Goal: Task Accomplishment & Management: Use online tool/utility

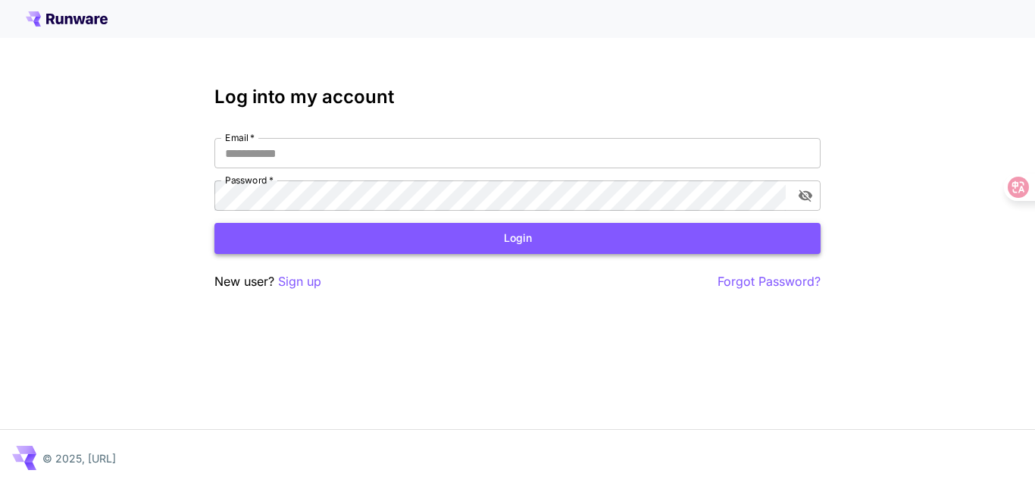
type input "**********"
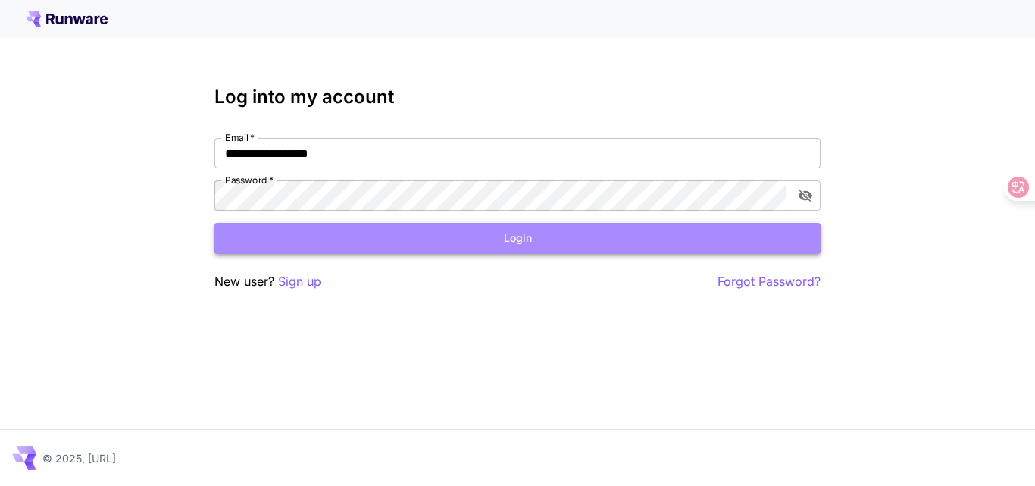
click at [548, 238] on button "Login" at bounding box center [517, 238] width 606 height 31
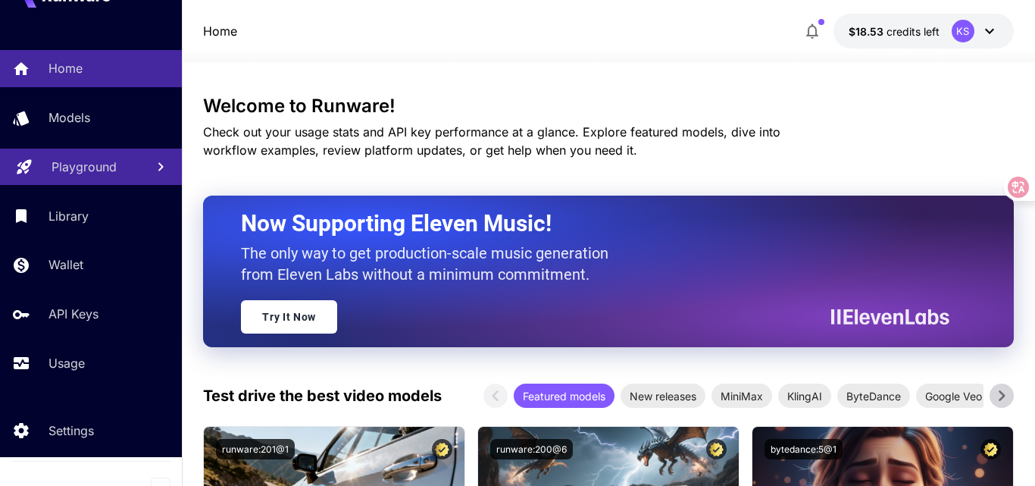
scroll to position [44, 0]
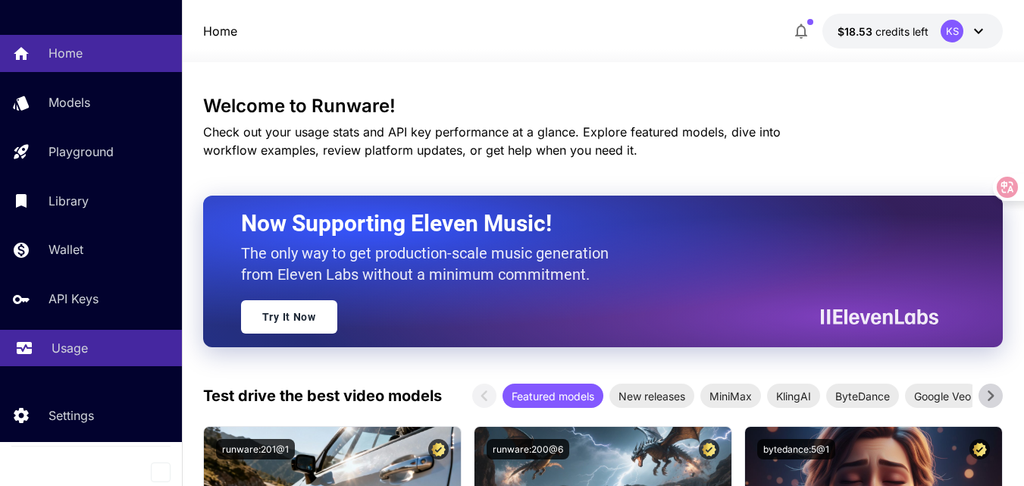
click at [64, 345] on p "Usage" at bounding box center [70, 348] width 36 height 18
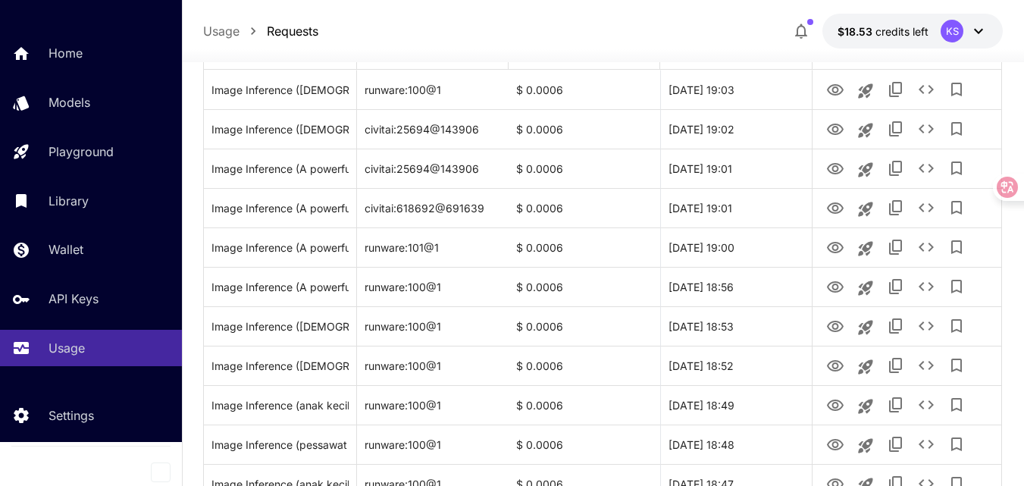
scroll to position [227, 0]
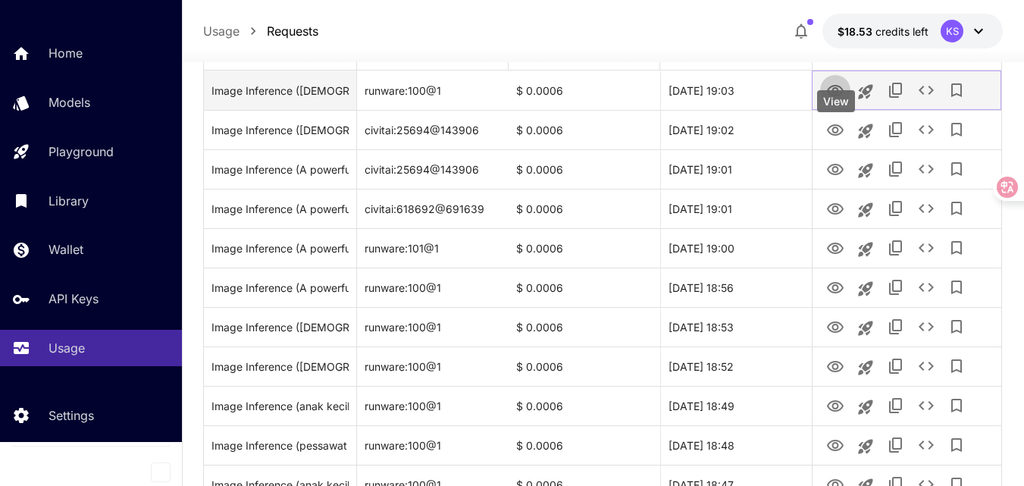
click at [830, 96] on icon "View" at bounding box center [835, 90] width 17 height 11
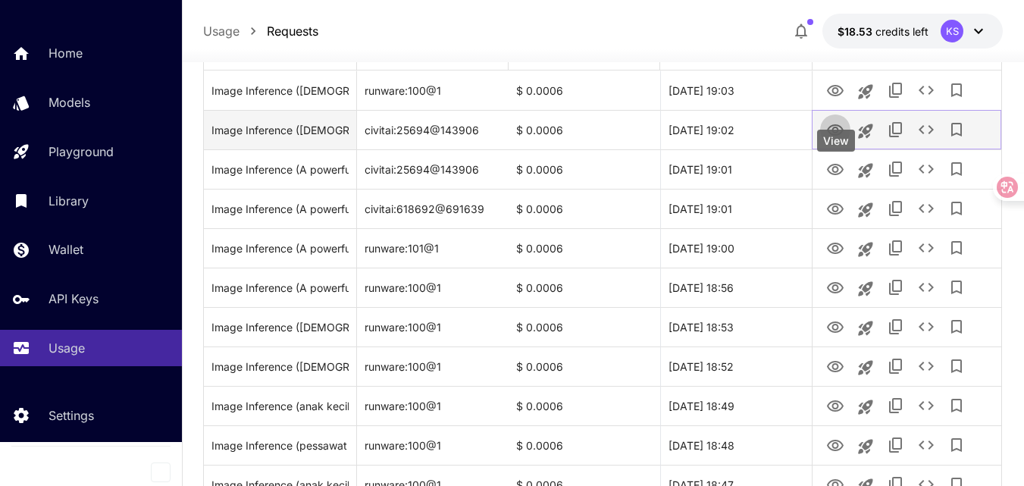
click at [835, 136] on icon "View" at bounding box center [835, 129] width 17 height 11
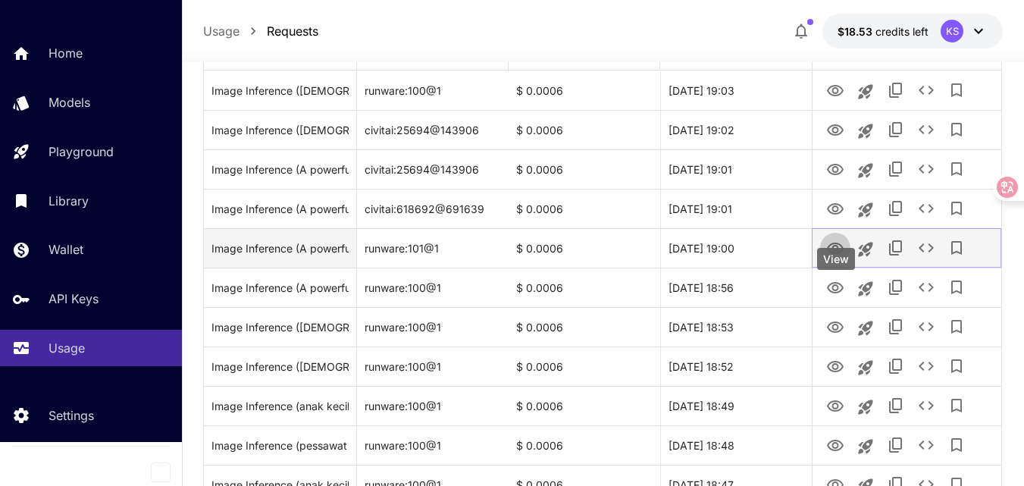
click at [832, 254] on icon "View" at bounding box center [835, 247] width 17 height 11
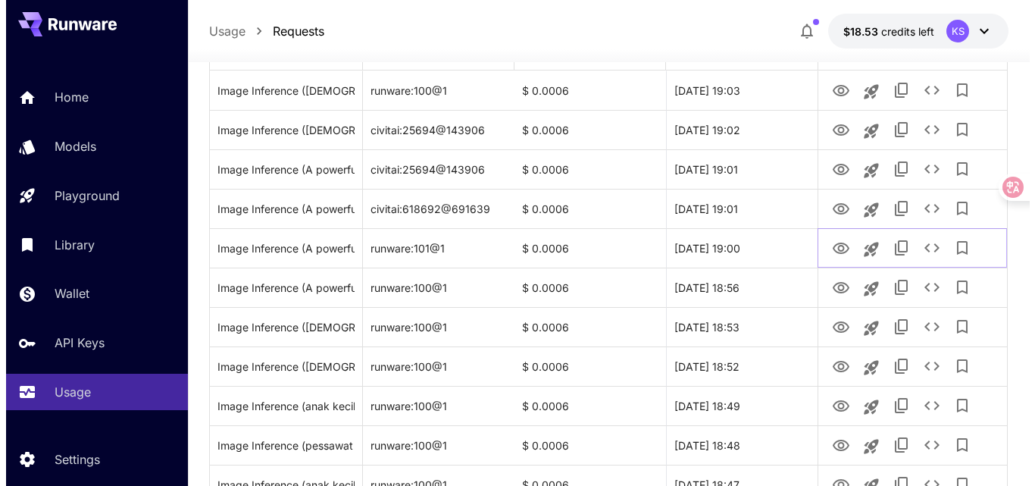
scroll to position [44, 0]
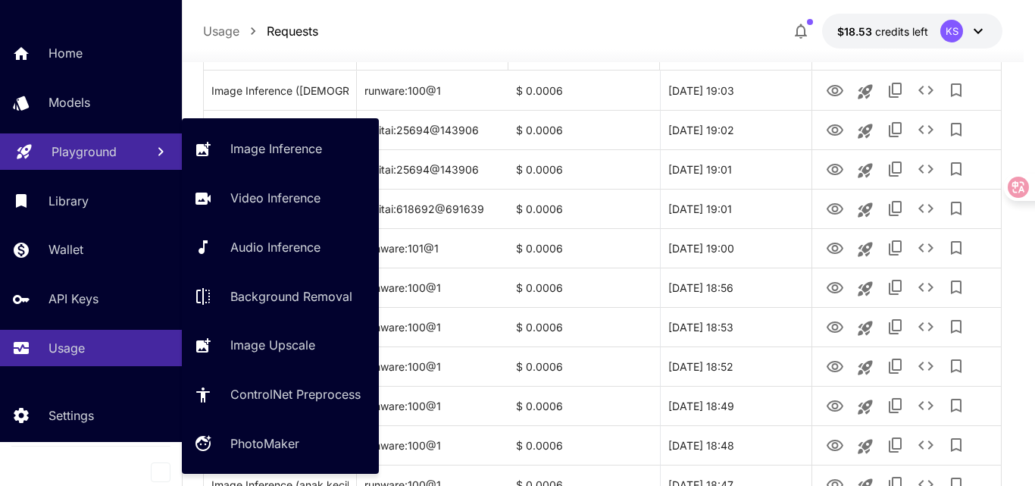
click at [86, 149] on p "Playground" at bounding box center [84, 151] width 65 height 18
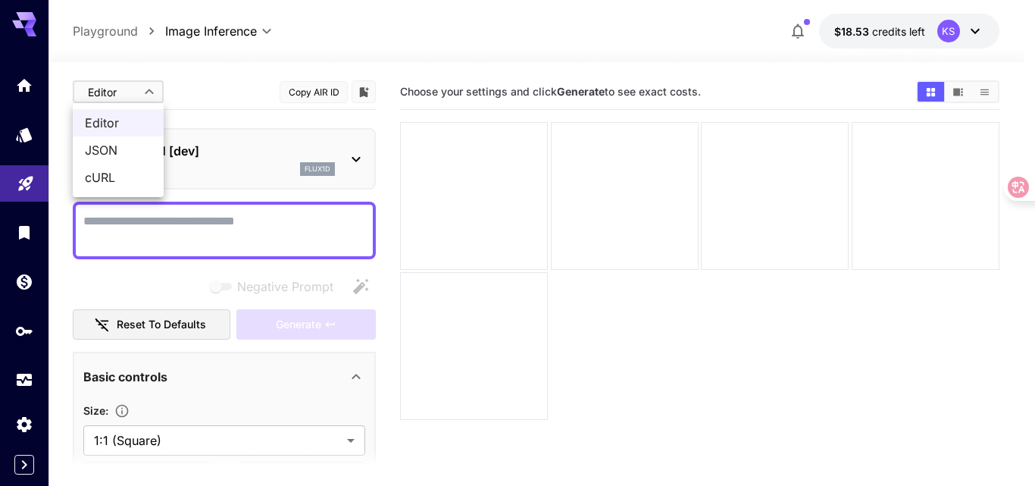
click at [152, 92] on body "**********" at bounding box center [517, 302] width 1035 height 605
click at [152, 92] on div at bounding box center [517, 243] width 1035 height 486
click at [148, 88] on body "**********" at bounding box center [517, 302] width 1035 height 605
click at [148, 88] on div at bounding box center [517, 243] width 1035 height 486
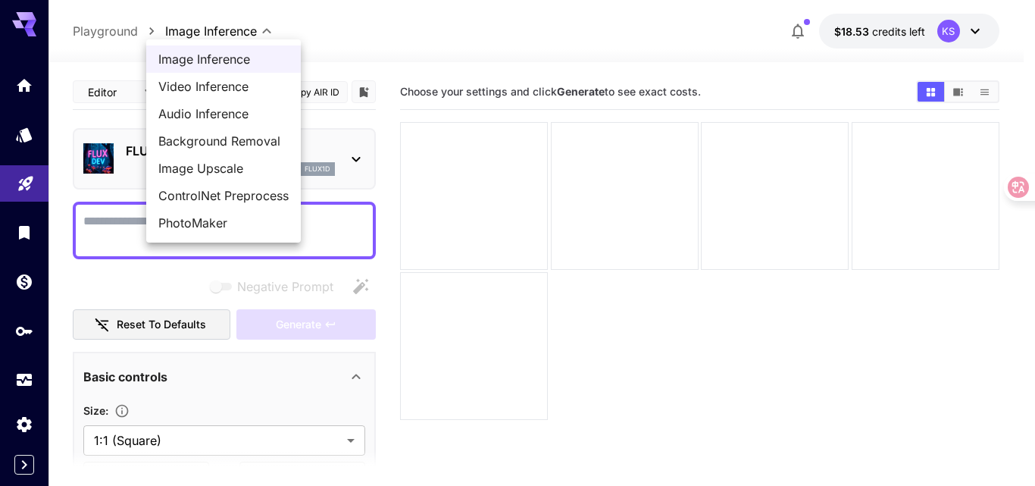
click at [224, 26] on body "**********" at bounding box center [517, 302] width 1035 height 605
click at [183, 220] on span "PhotoMaker" at bounding box center [223, 223] width 130 height 18
type input "**********"
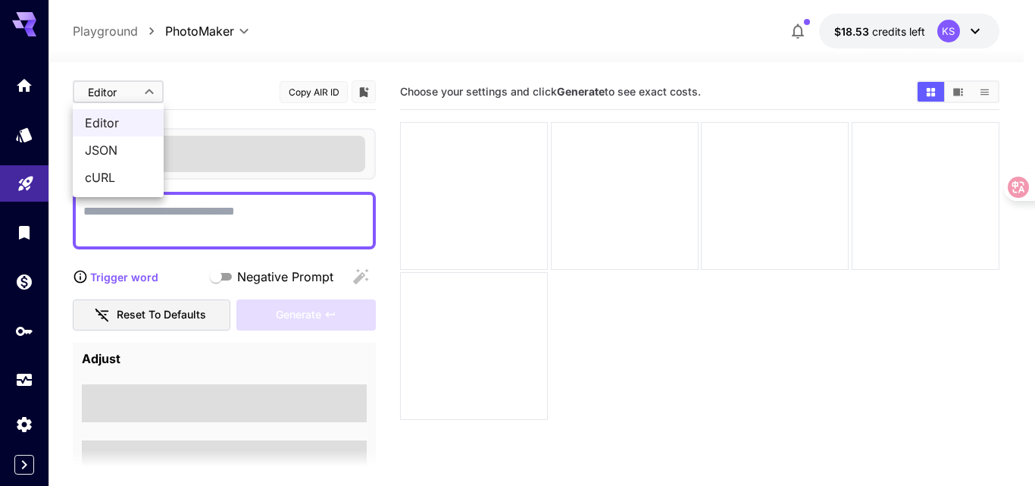
click at [145, 89] on body "**********" at bounding box center [517, 302] width 1035 height 605
click at [145, 89] on div at bounding box center [517, 243] width 1035 height 486
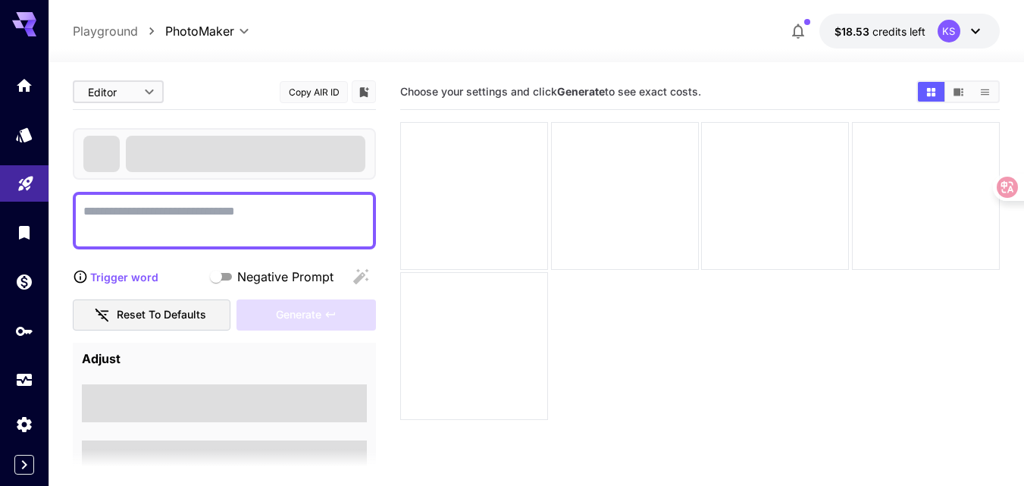
click at [157, 149] on span at bounding box center [245, 154] width 239 height 36
click at [164, 217] on textarea "Negative Prompt" at bounding box center [224, 220] width 282 height 36
paste textarea "**********"
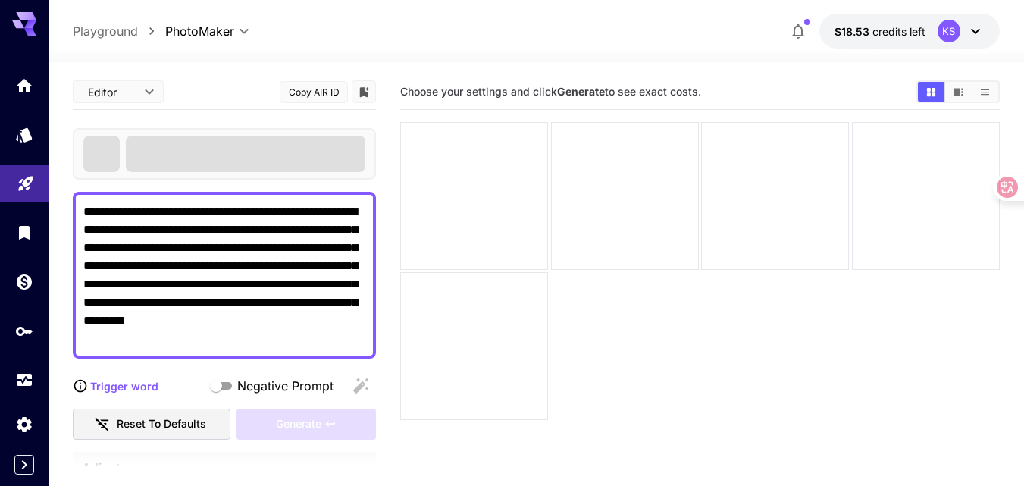
type textarea "**********"
click at [128, 31] on p "Playground" at bounding box center [105, 31] width 65 height 18
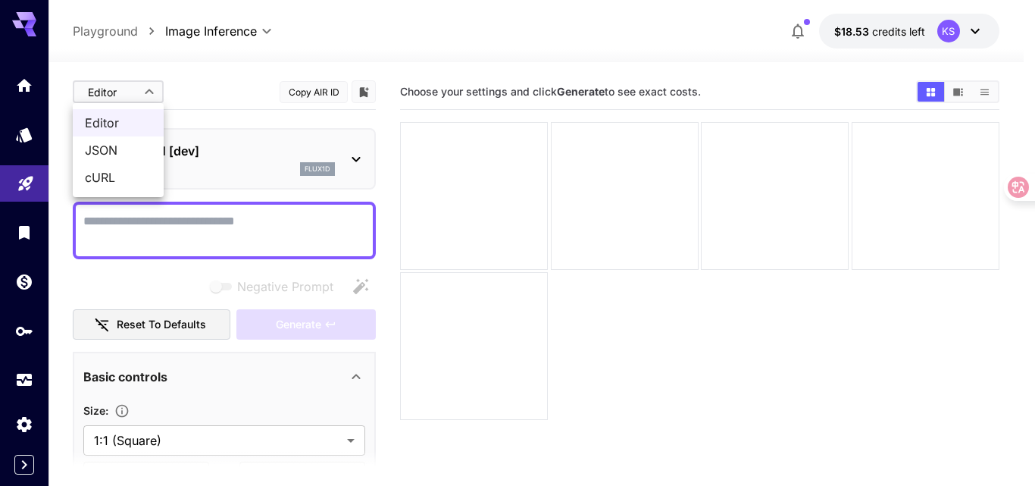
click at [152, 93] on body "**********" at bounding box center [517, 302] width 1035 height 605
click at [152, 93] on div at bounding box center [517, 243] width 1035 height 486
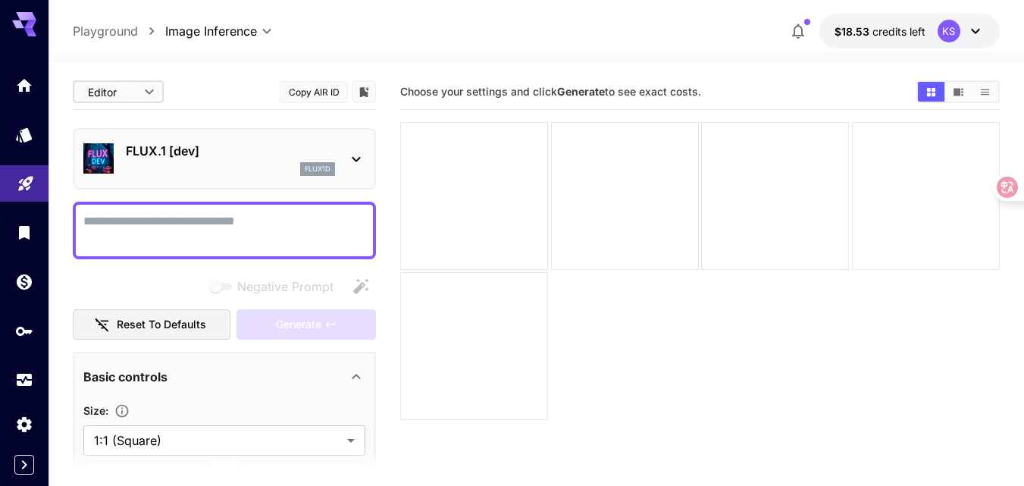
click at [356, 155] on icon at bounding box center [356, 159] width 18 height 18
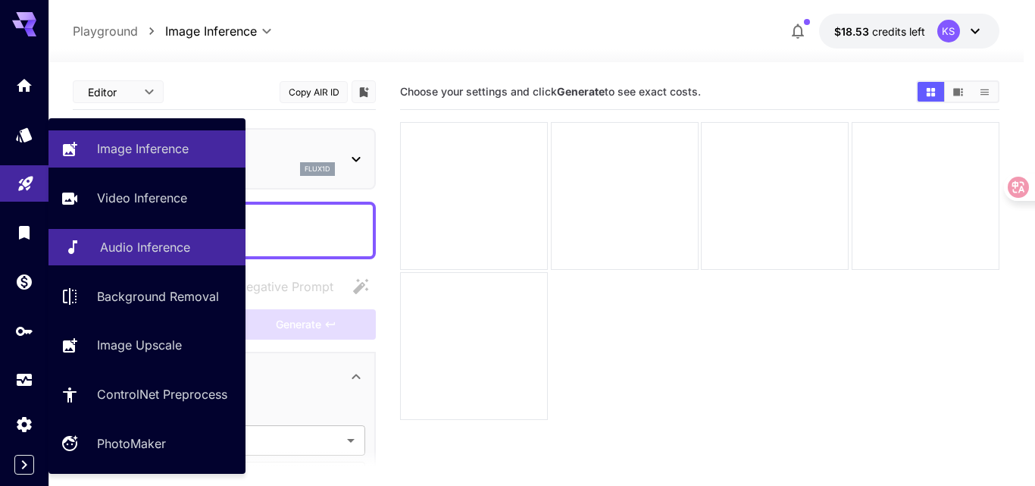
click at [123, 245] on p "Audio Inference" at bounding box center [145, 247] width 90 height 18
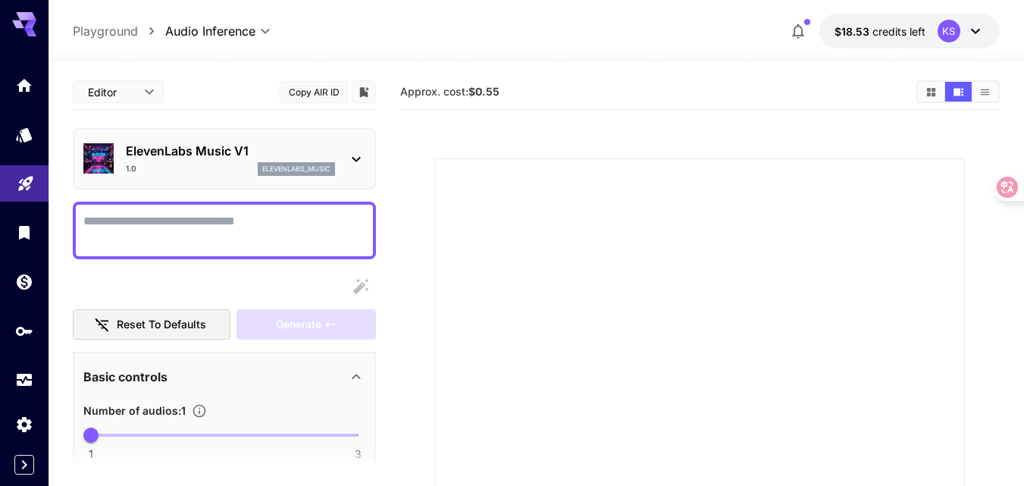
click at [357, 153] on icon at bounding box center [356, 159] width 18 height 18
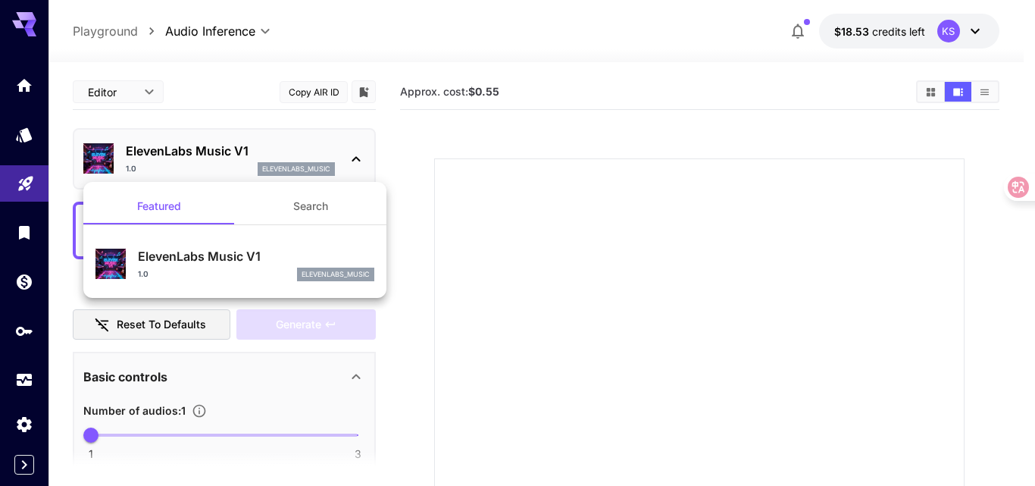
click at [31, 178] on div at bounding box center [517, 243] width 1035 height 486
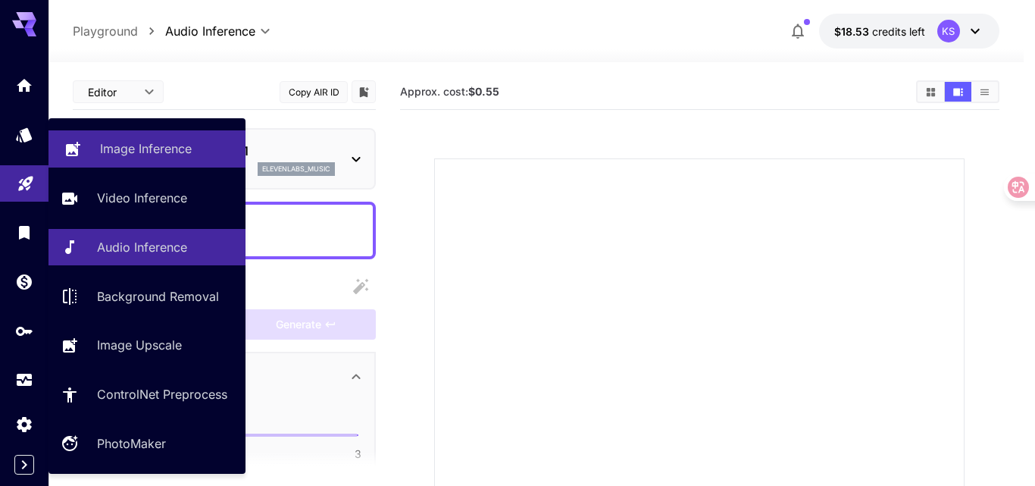
click at [120, 151] on p "Image Inference" at bounding box center [146, 148] width 92 height 18
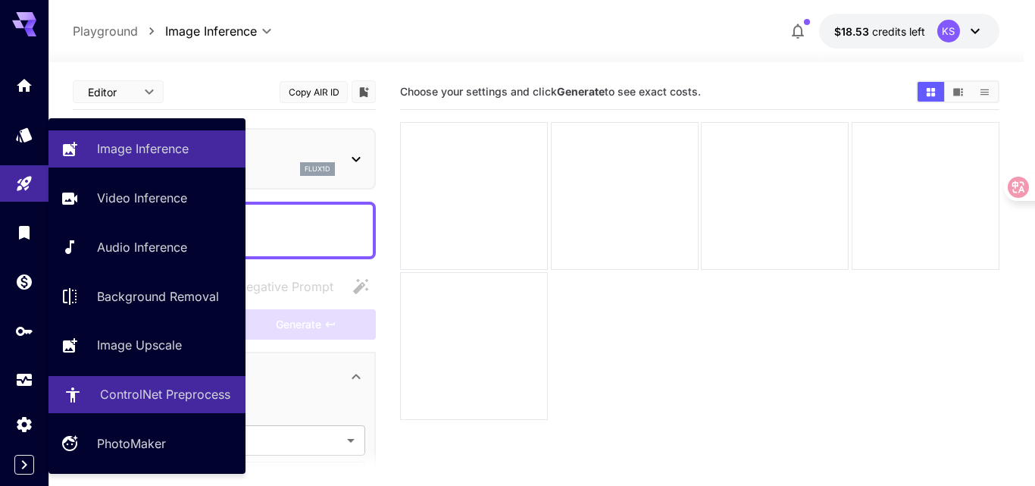
click at [174, 394] on p "ControlNet Preprocess" at bounding box center [165, 394] width 130 height 18
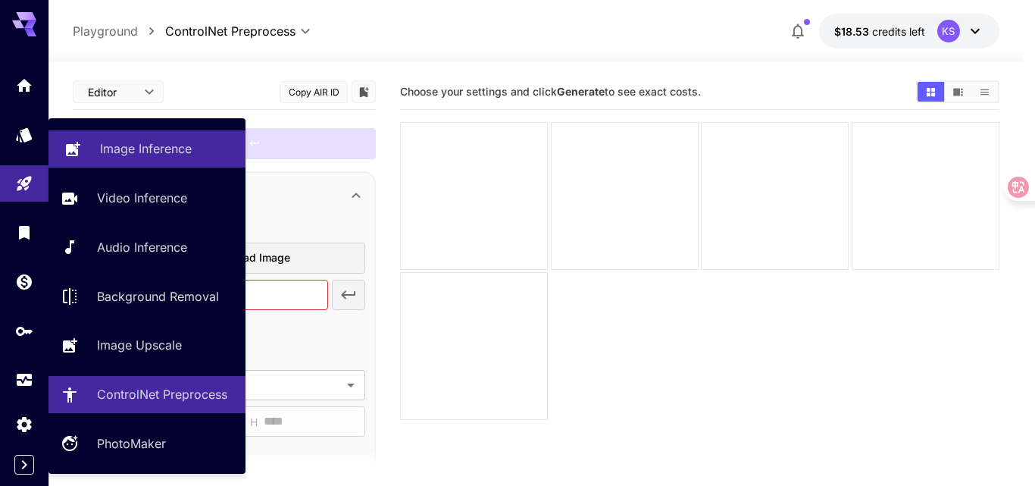
click at [110, 147] on p "Image Inference" at bounding box center [146, 148] width 92 height 18
type input "**********"
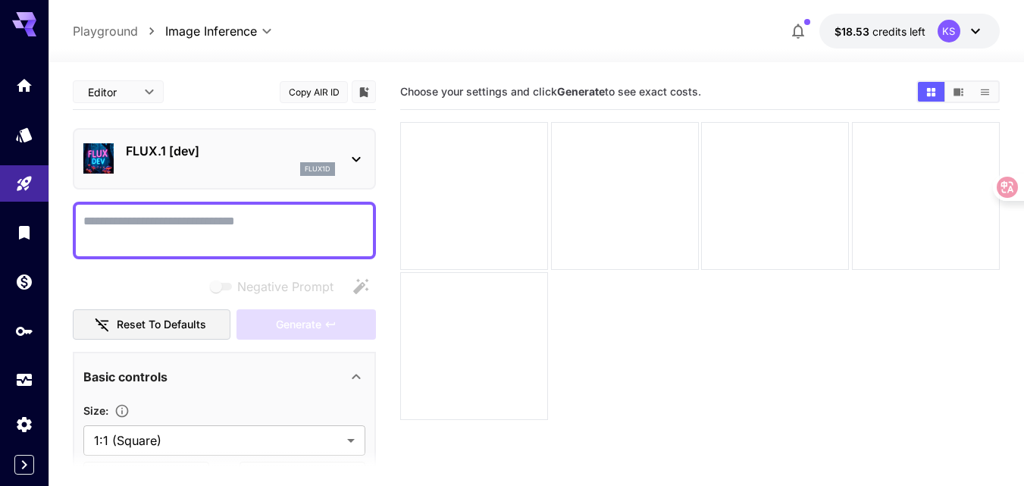
click at [356, 160] on icon at bounding box center [356, 159] width 8 height 5
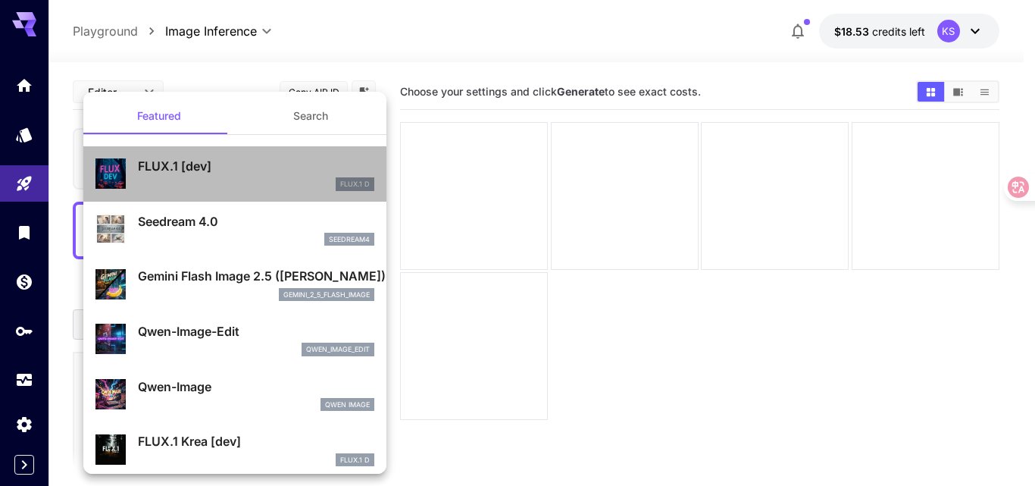
click at [276, 167] on p "FLUX.1 [dev]" at bounding box center [256, 166] width 236 height 18
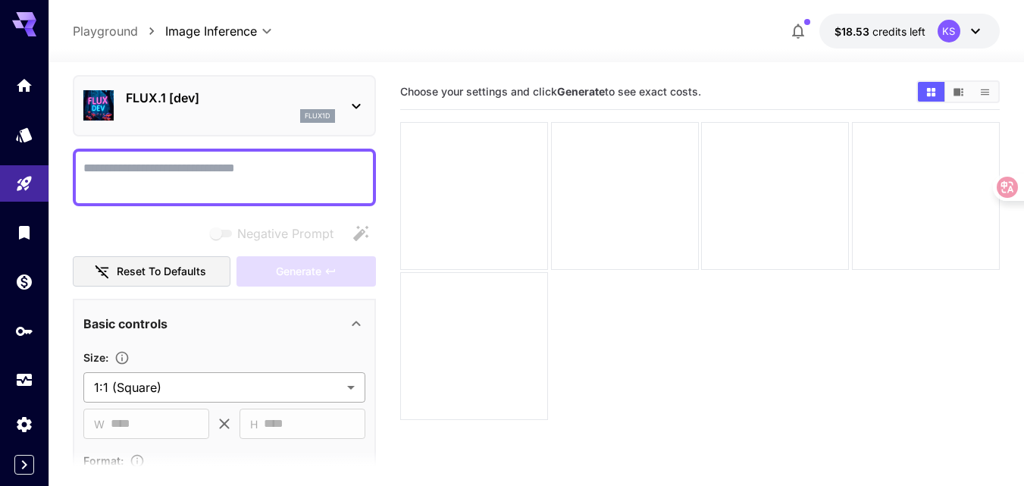
scroll to position [76, 0]
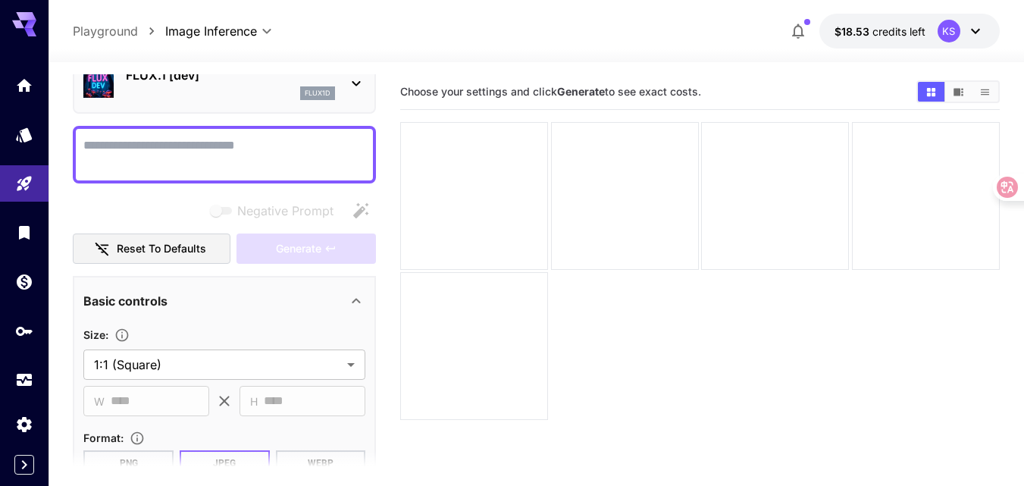
click at [356, 301] on icon at bounding box center [356, 301] width 18 height 18
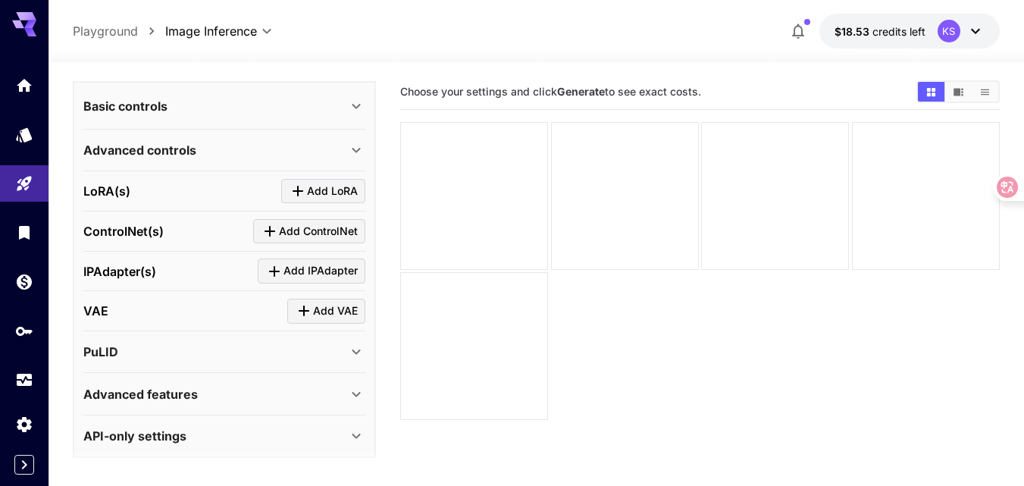
scroll to position [279, 0]
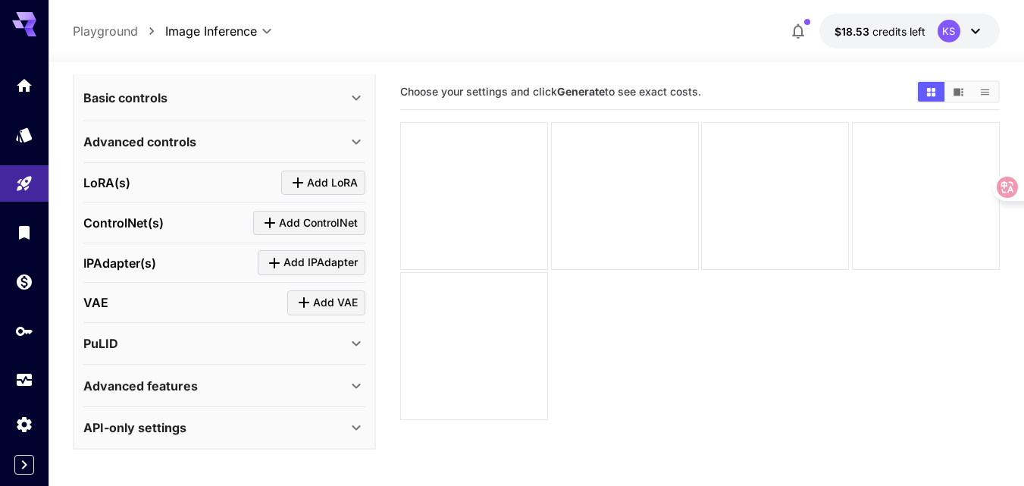
click at [357, 95] on icon at bounding box center [356, 98] width 18 height 18
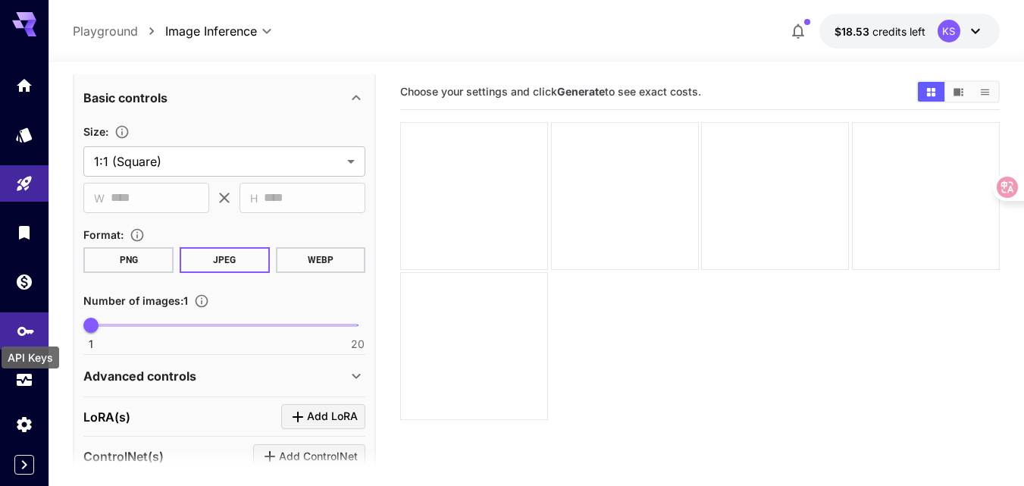
click at [22, 325] on icon "API Keys" at bounding box center [26, 328] width 18 height 18
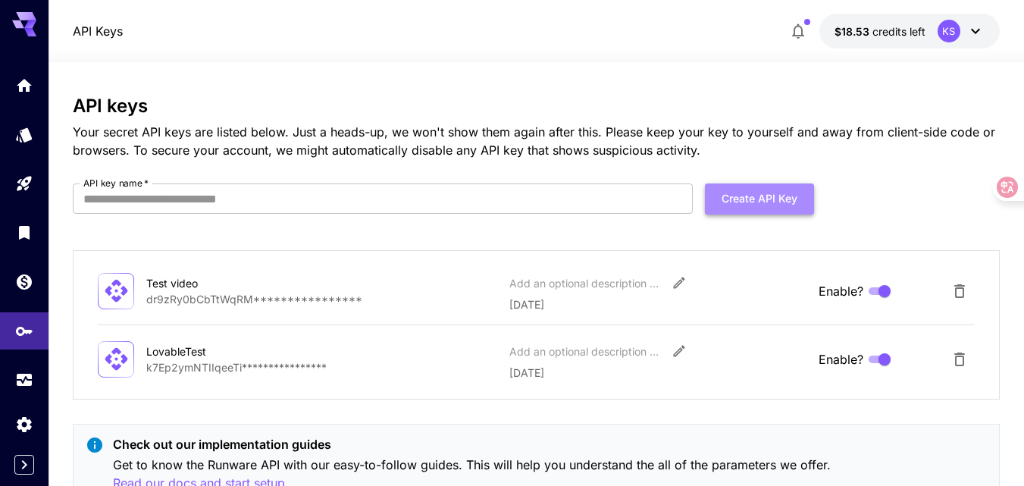
click at [752, 198] on button "Create API Key" at bounding box center [759, 198] width 109 height 31
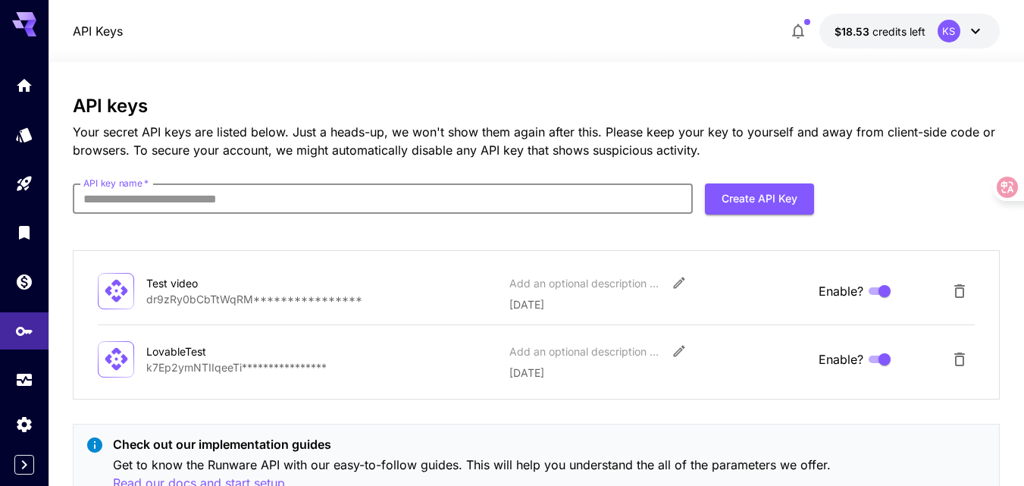
click at [200, 197] on input "API key name   *" at bounding box center [383, 198] width 620 height 30
type input "*"
click at [740, 197] on button "Create API Key" at bounding box center [759, 198] width 109 height 31
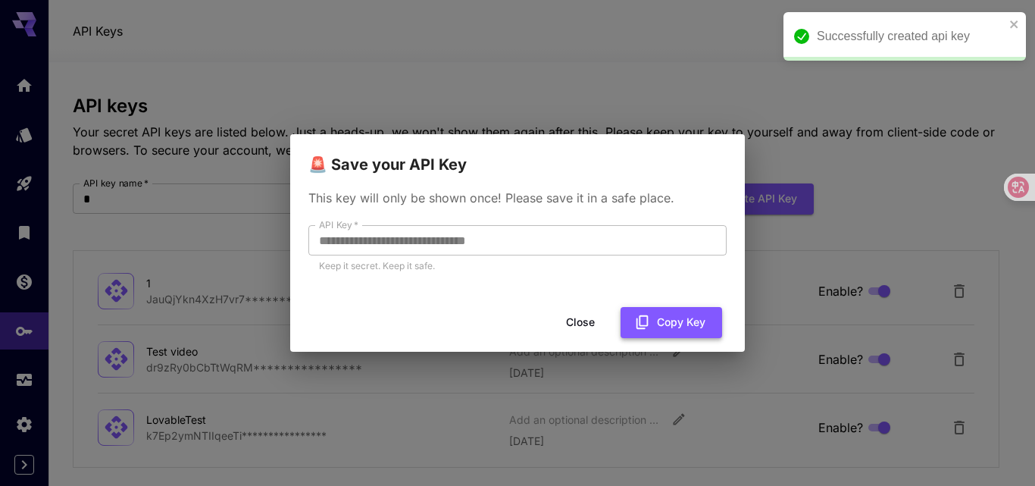
click at [680, 322] on button "Copy Key" at bounding box center [672, 322] width 102 height 31
click at [592, 325] on button "Close" at bounding box center [580, 322] width 68 height 31
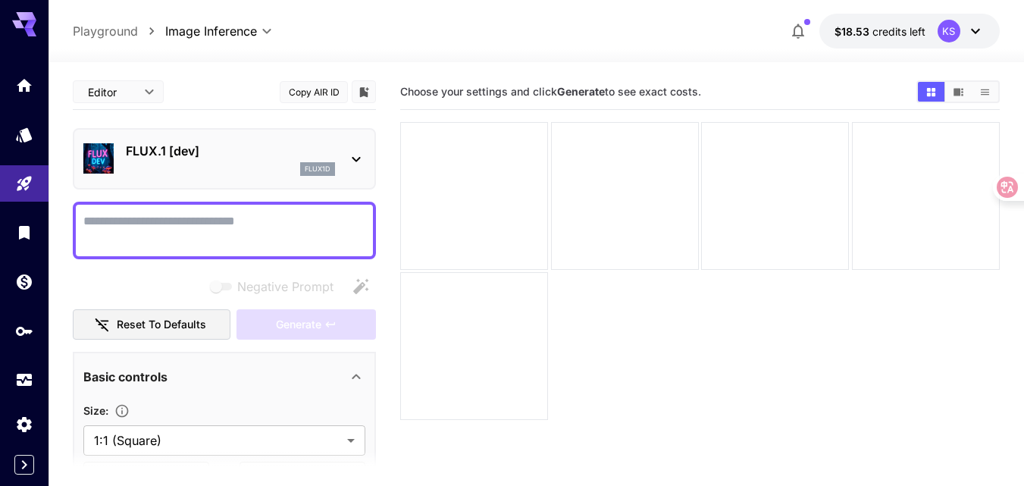
click at [358, 157] on icon at bounding box center [356, 159] width 18 height 18
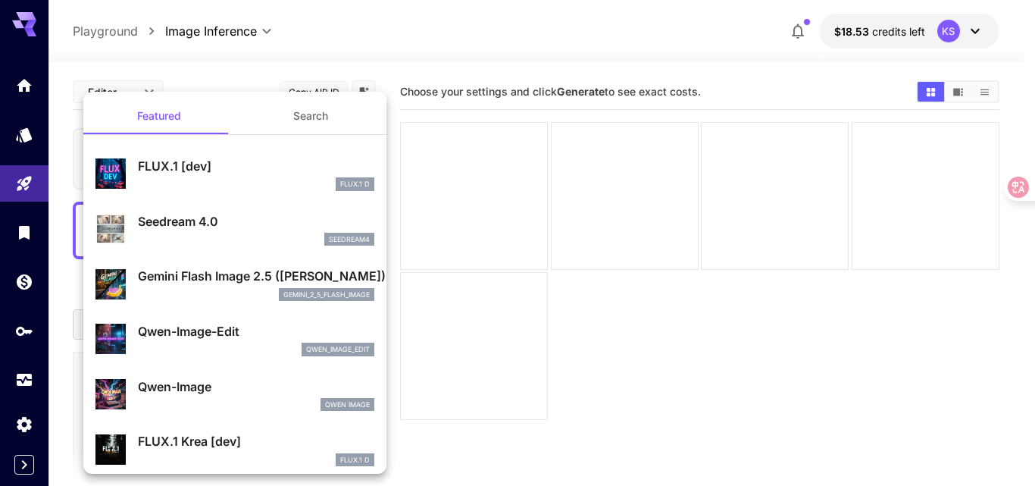
click at [300, 36] on div at bounding box center [517, 243] width 1035 height 486
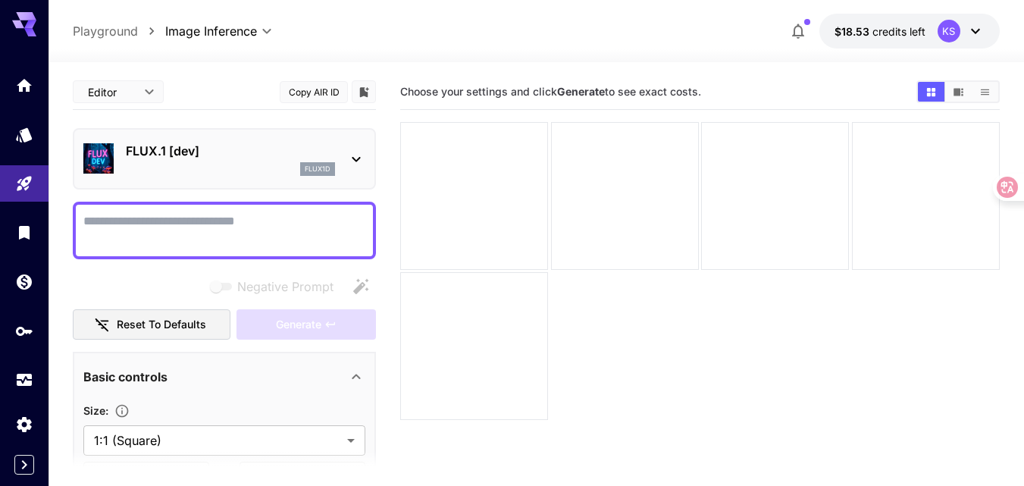
click at [208, 224] on textarea "Negative Prompt" at bounding box center [224, 230] width 282 height 36
paste textarea "**********"
type textarea "**********"
paste textarea "**********"
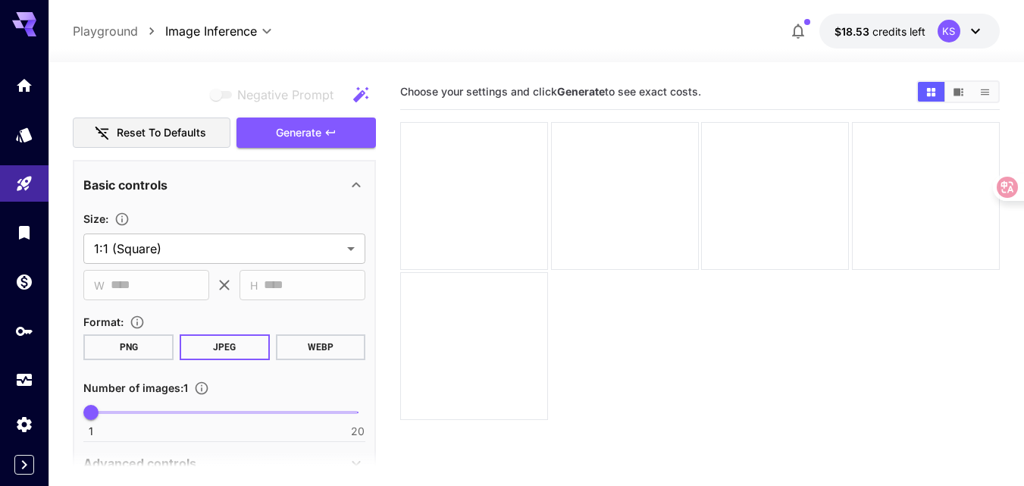
scroll to position [303, 0]
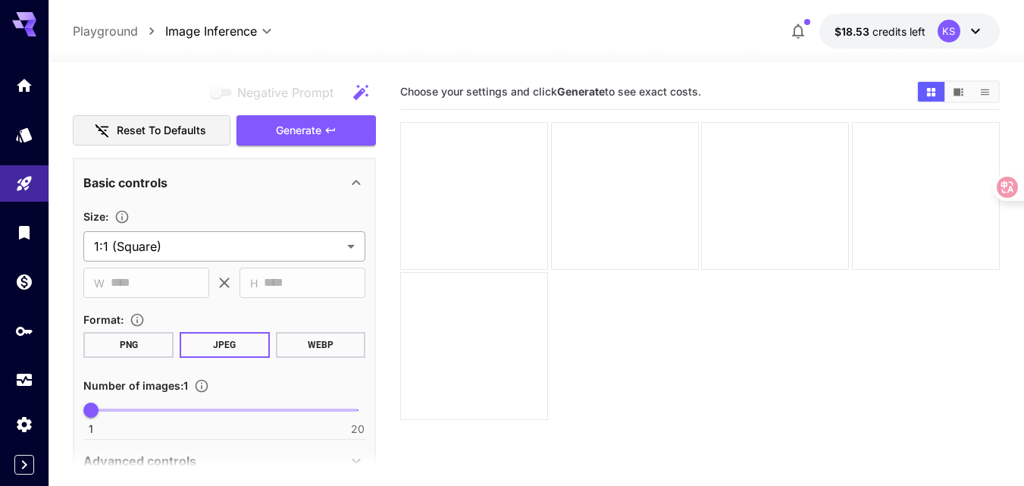
type textarea "**********"
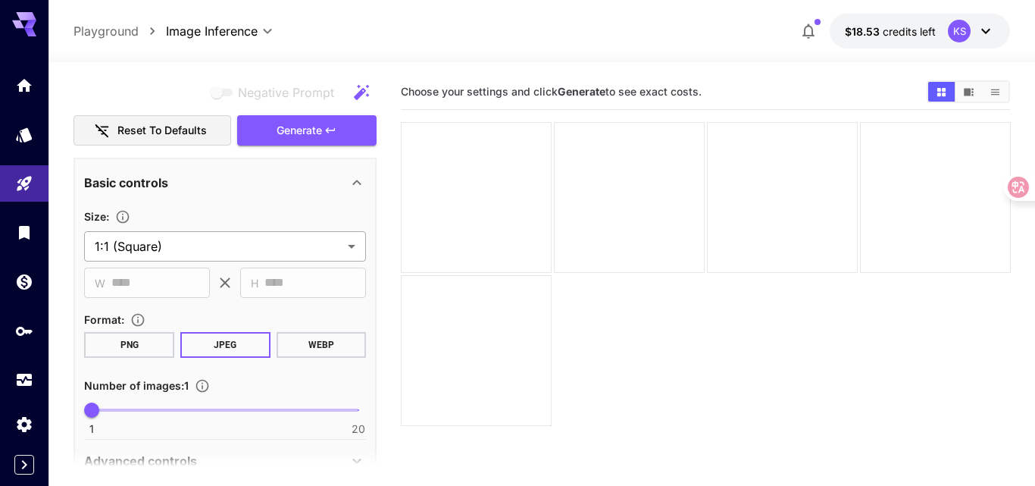
click at [191, 242] on body "**********" at bounding box center [517, 302] width 1035 height 605
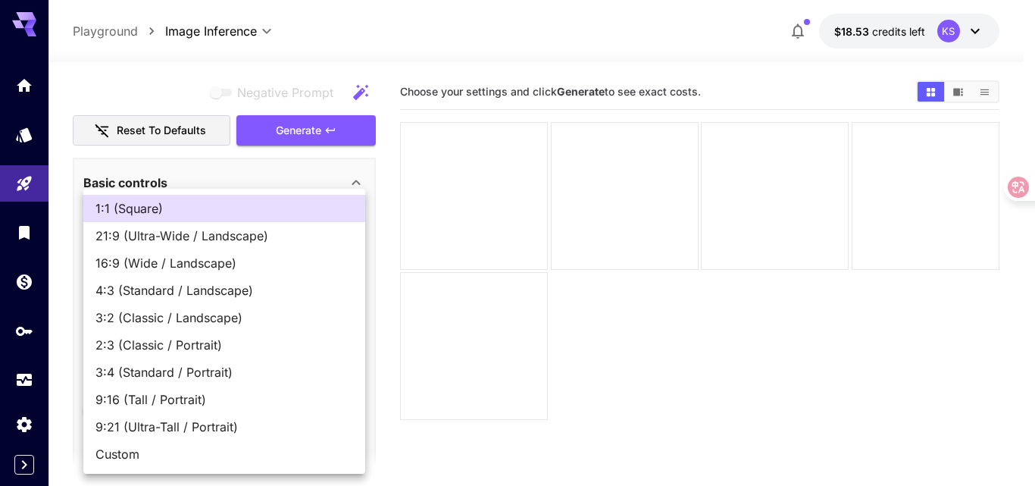
click at [211, 261] on span "16:9 (Wide / Landscape)" at bounding box center [224, 263] width 258 height 18
type input "**********"
type input "****"
type input "***"
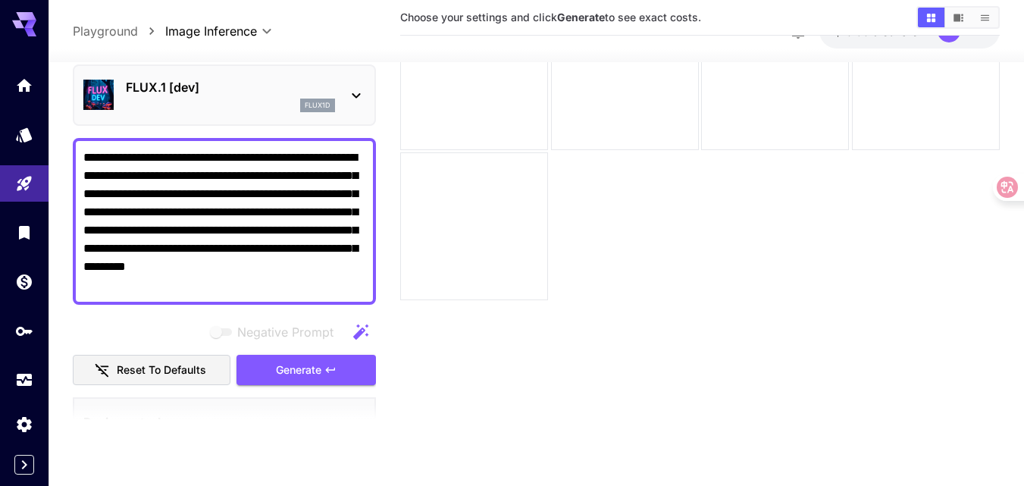
scroll to position [16, 0]
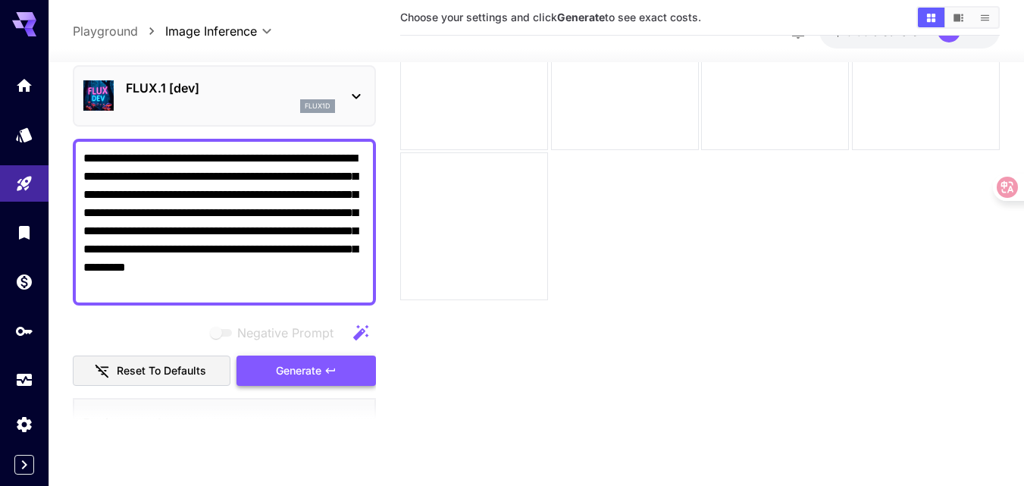
click at [292, 369] on span "Generate" at bounding box center [298, 370] width 45 height 19
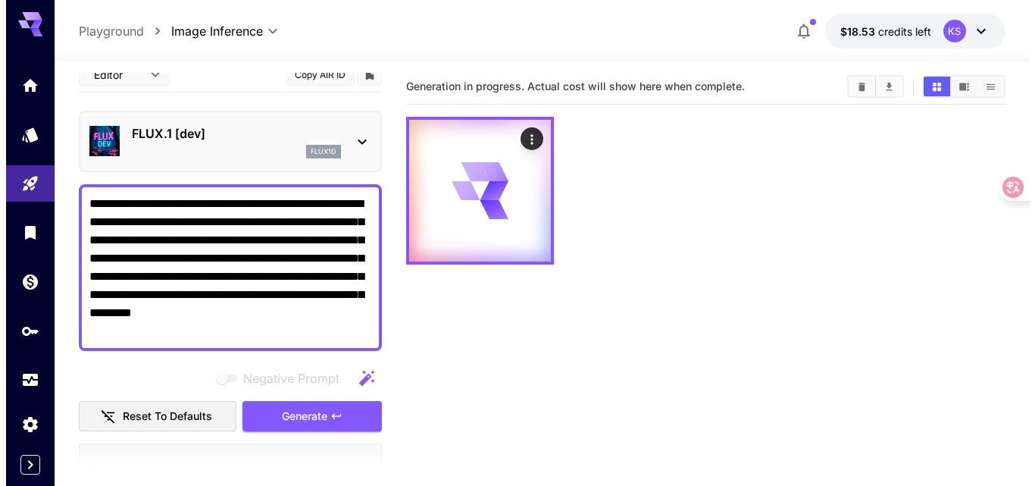
scroll to position [0, 0]
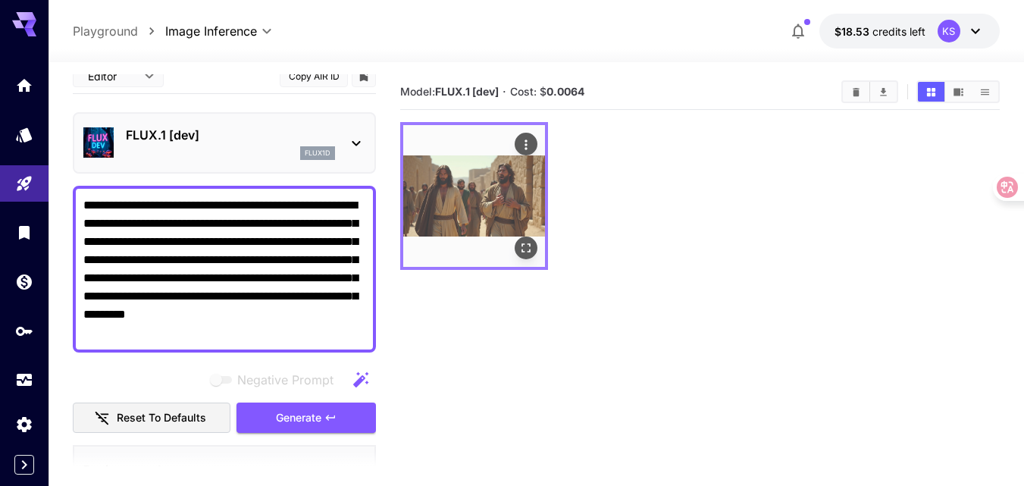
click at [480, 187] on img at bounding box center [474, 196] width 142 height 142
click at [525, 245] on icon "Open in fullscreen" at bounding box center [525, 247] width 15 height 15
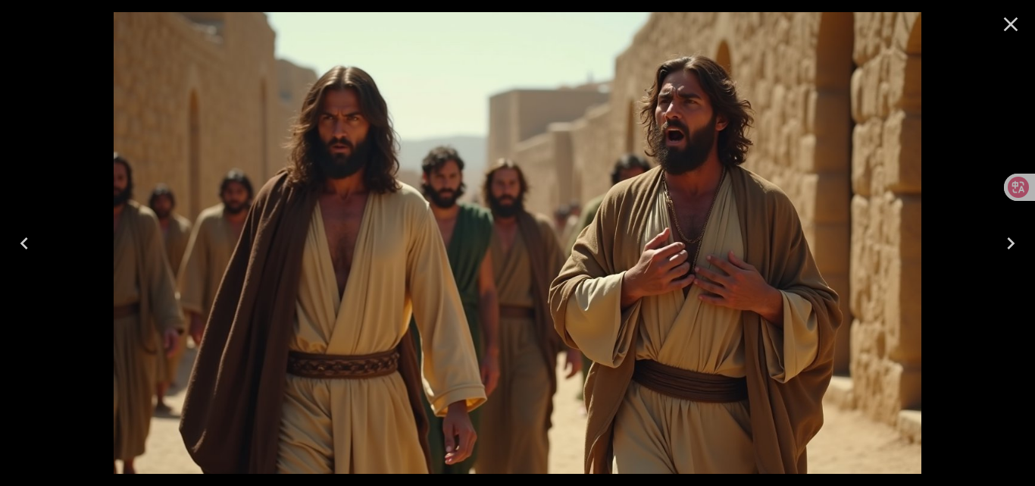
click at [1008, 20] on icon "Close" at bounding box center [1011, 24] width 24 height 24
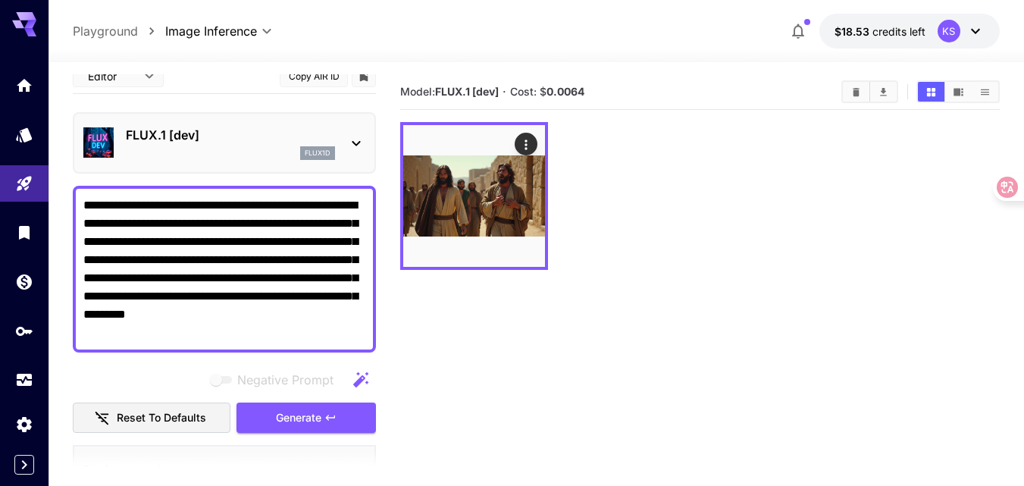
click at [356, 139] on icon at bounding box center [356, 143] width 18 height 18
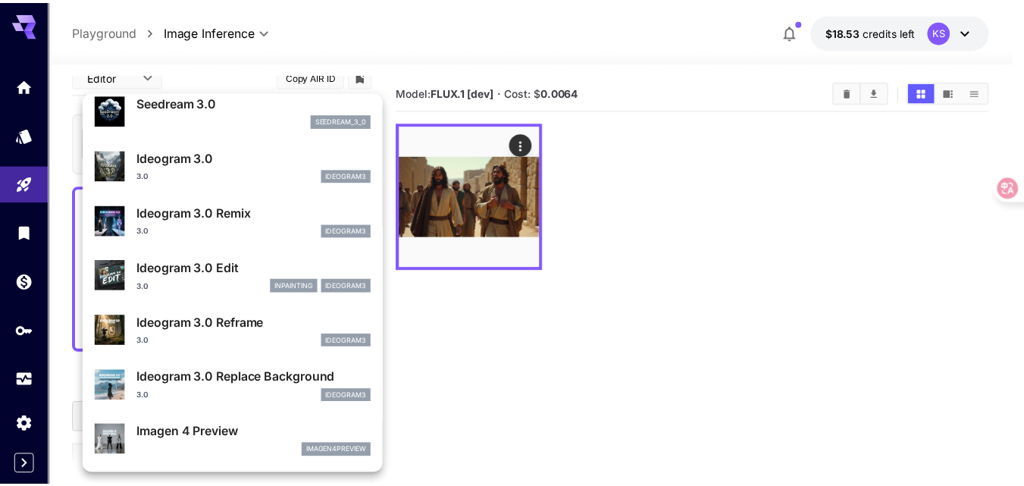
scroll to position [455, 0]
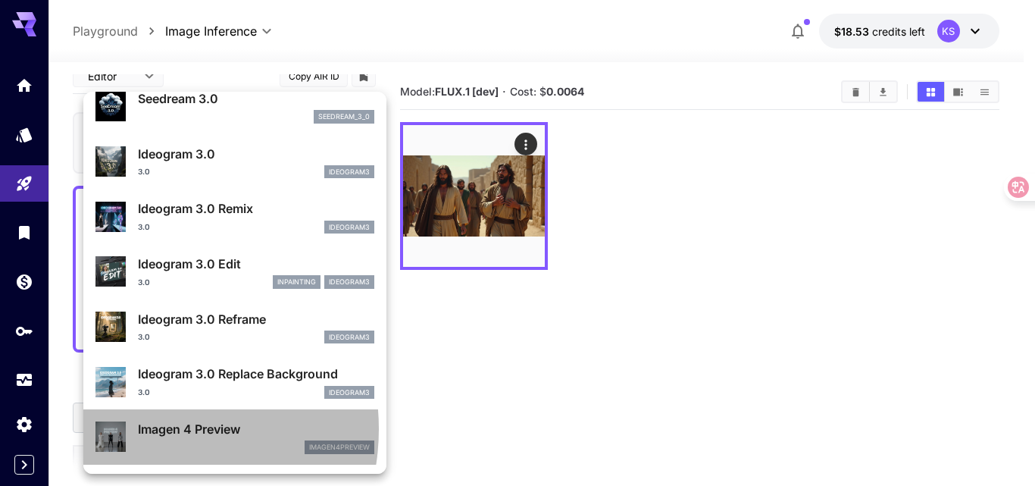
click at [148, 429] on p "Imagen 4 Preview" at bounding box center [256, 429] width 236 height 18
type input "**********"
type input "****"
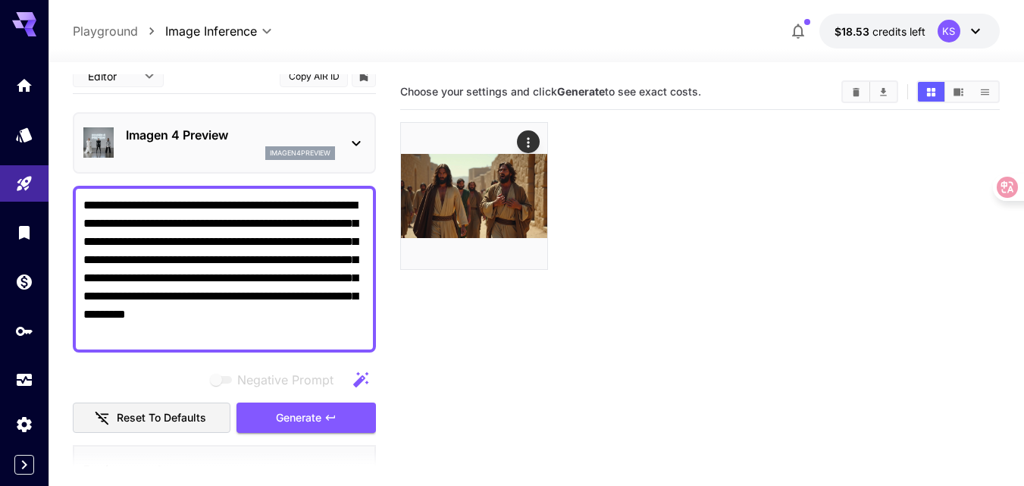
click at [200, 254] on textarea "**********" at bounding box center [224, 268] width 282 height 145
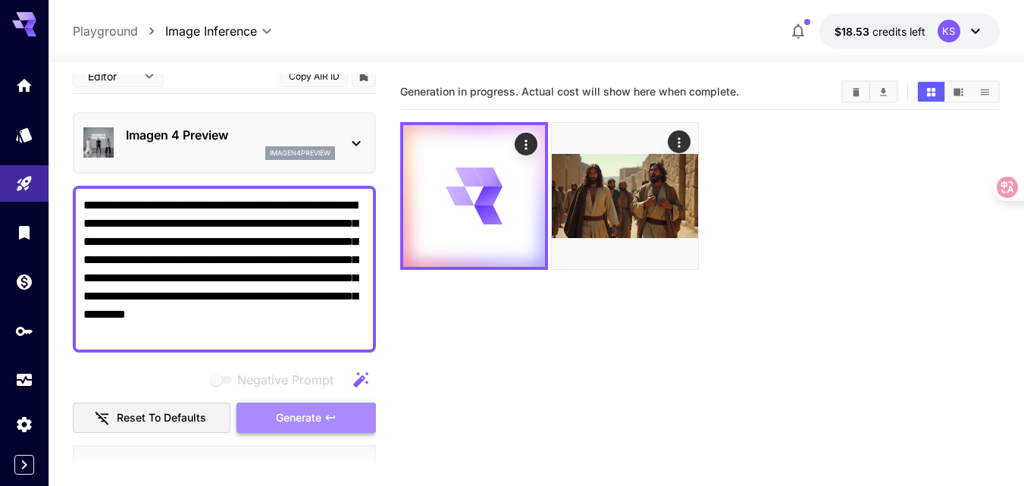
click at [272, 416] on button "Generate" at bounding box center [305, 417] width 139 height 31
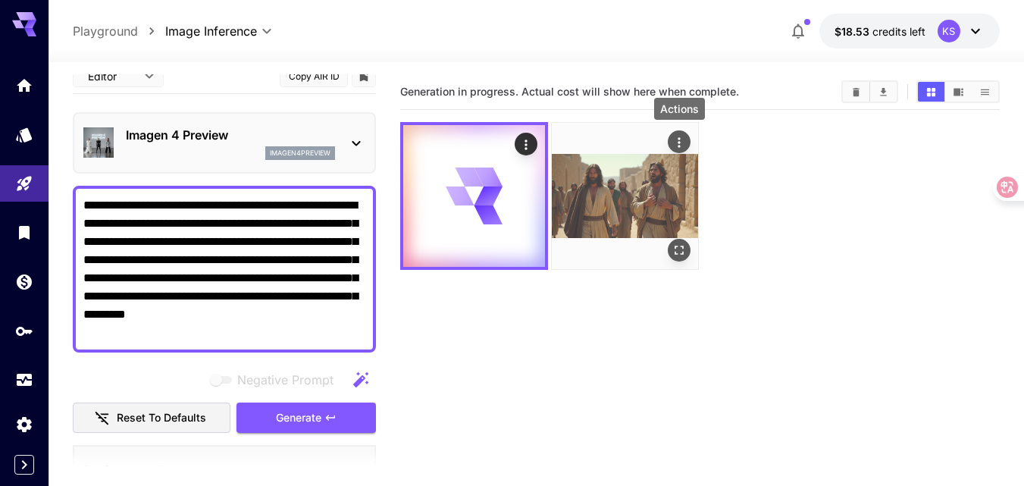
click at [673, 137] on icon "Actions" at bounding box center [678, 142] width 15 height 15
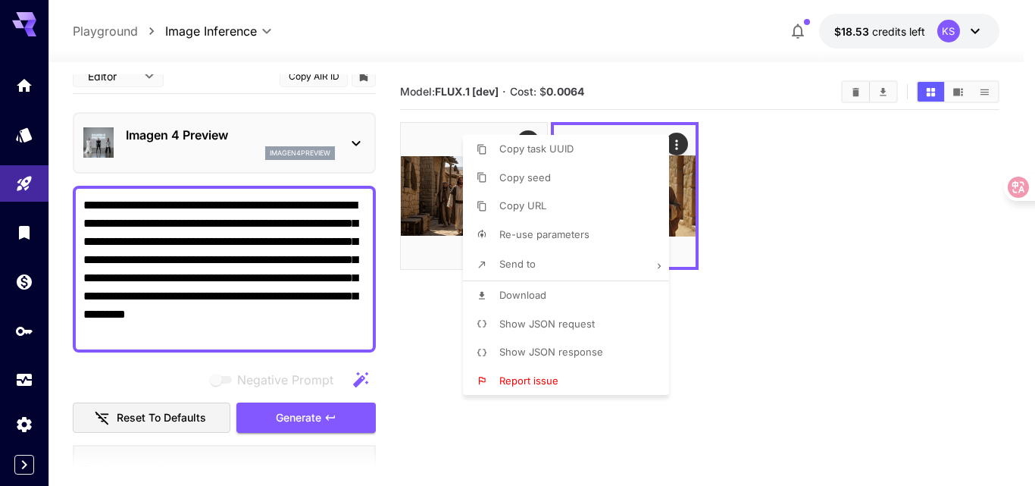
click at [746, 169] on div at bounding box center [517, 243] width 1035 height 486
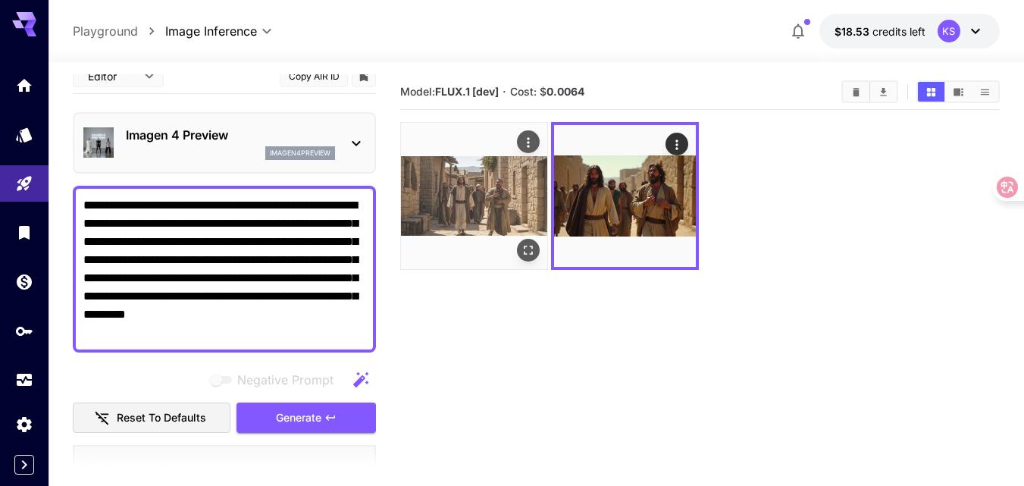
click at [490, 200] on img at bounding box center [474, 196] width 146 height 146
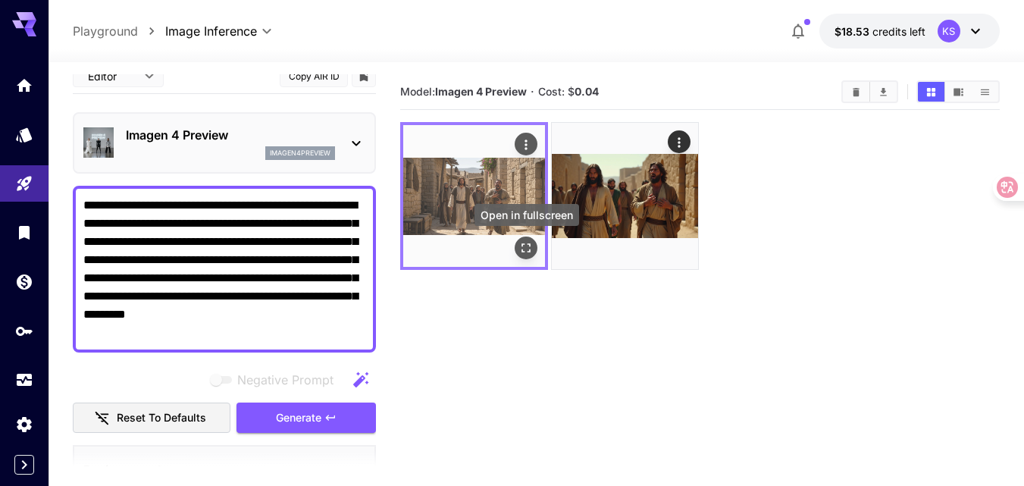
click at [527, 245] on icon "Open in fullscreen" at bounding box center [525, 247] width 15 height 15
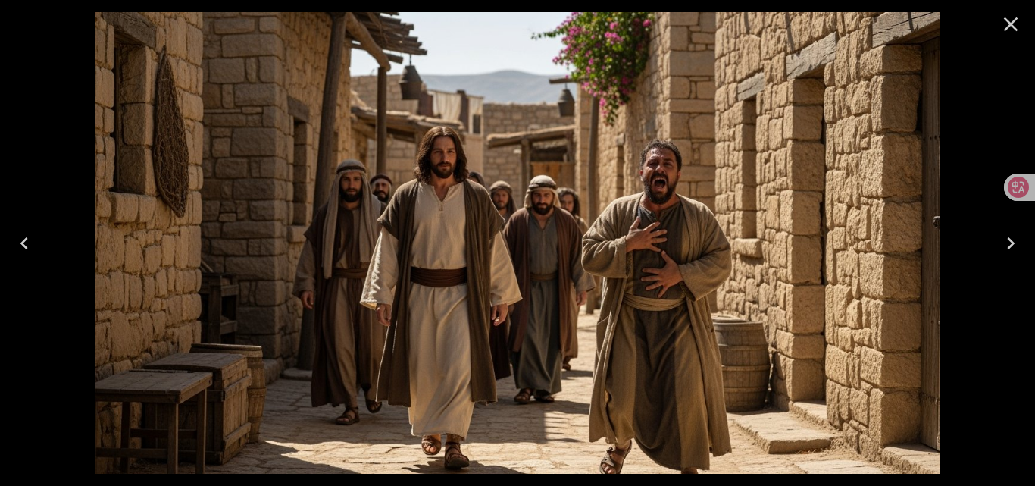
click at [1008, 23] on icon "Close" at bounding box center [1011, 24] width 24 height 24
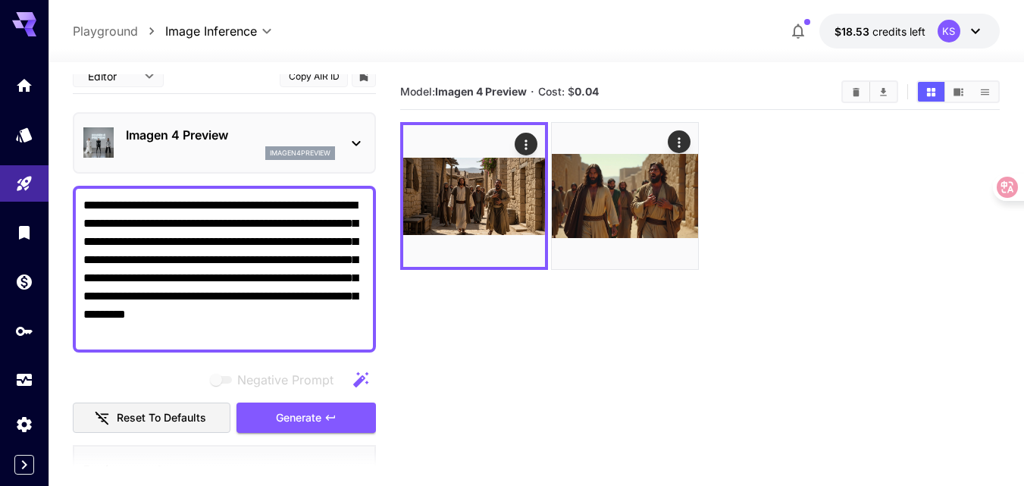
click at [222, 330] on textarea "**********" at bounding box center [224, 268] width 282 height 145
paste textarea
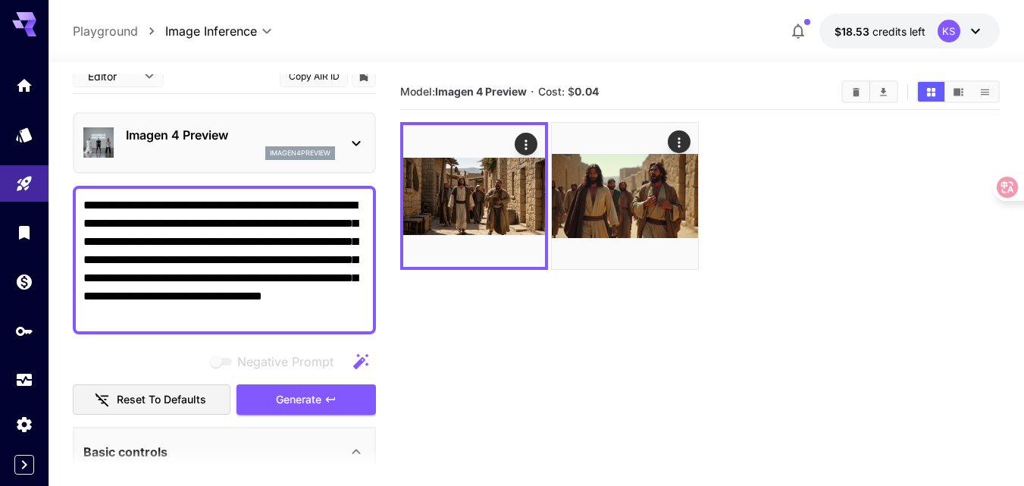
type textarea "**********"
click at [355, 139] on icon at bounding box center [356, 143] width 18 height 18
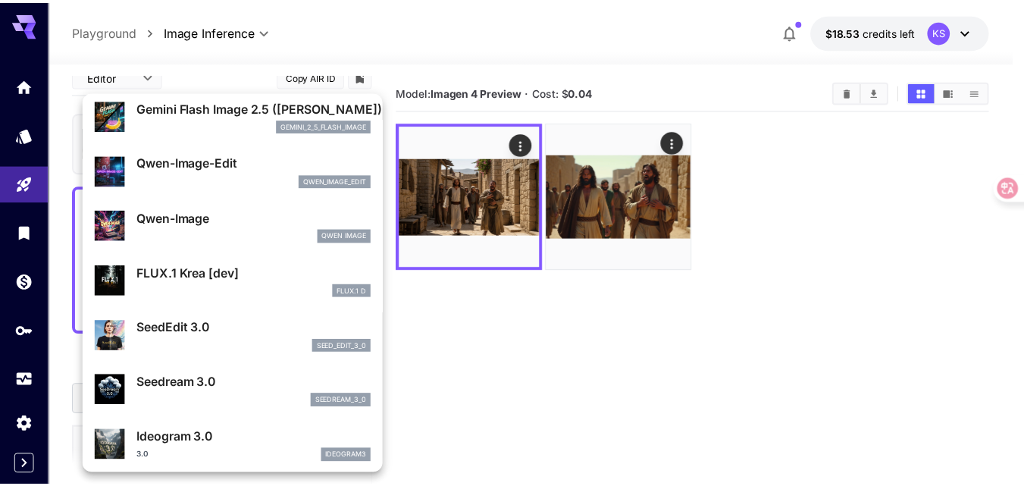
scroll to position [165, 0]
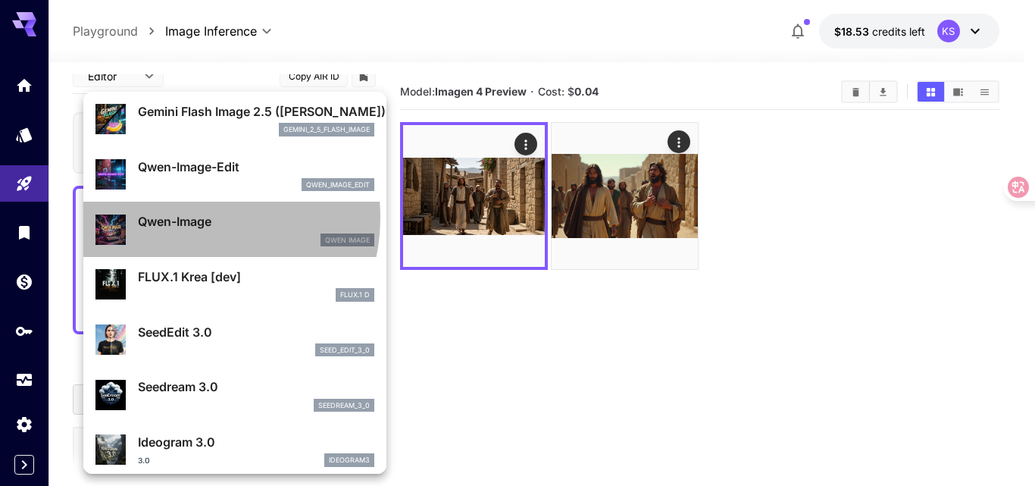
click at [184, 217] on p "Qwen-Image" at bounding box center [256, 221] width 236 height 18
type input "**********"
type input "****"
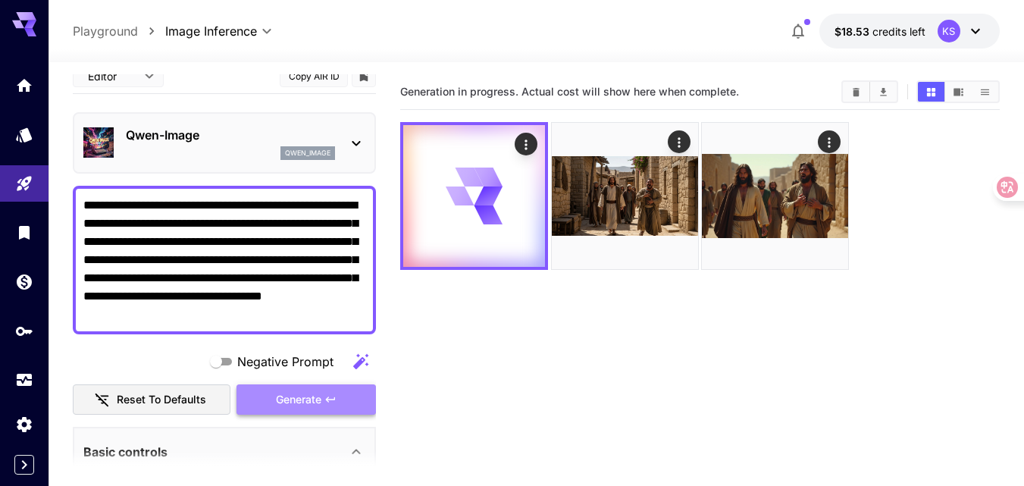
click at [292, 398] on span "Generate" at bounding box center [298, 399] width 45 height 19
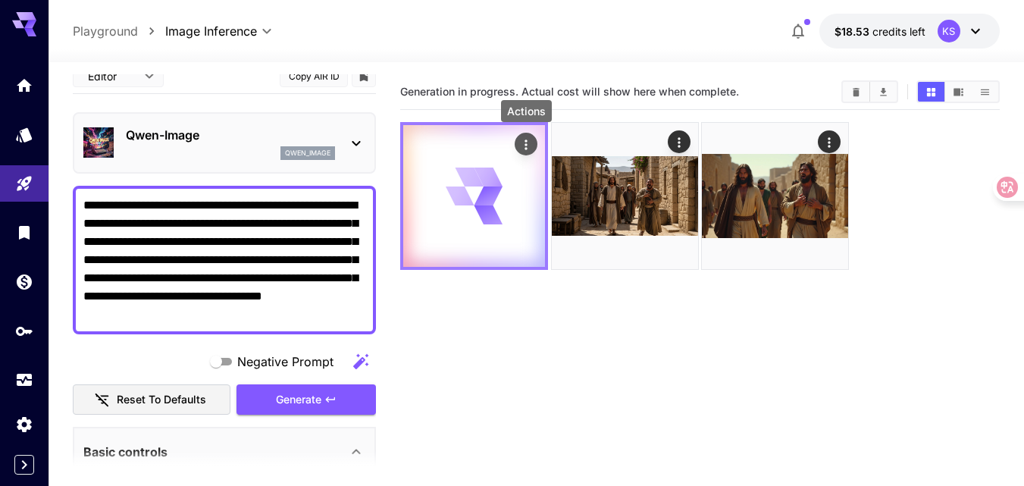
click at [521, 142] on icon "Actions" at bounding box center [525, 144] width 15 height 15
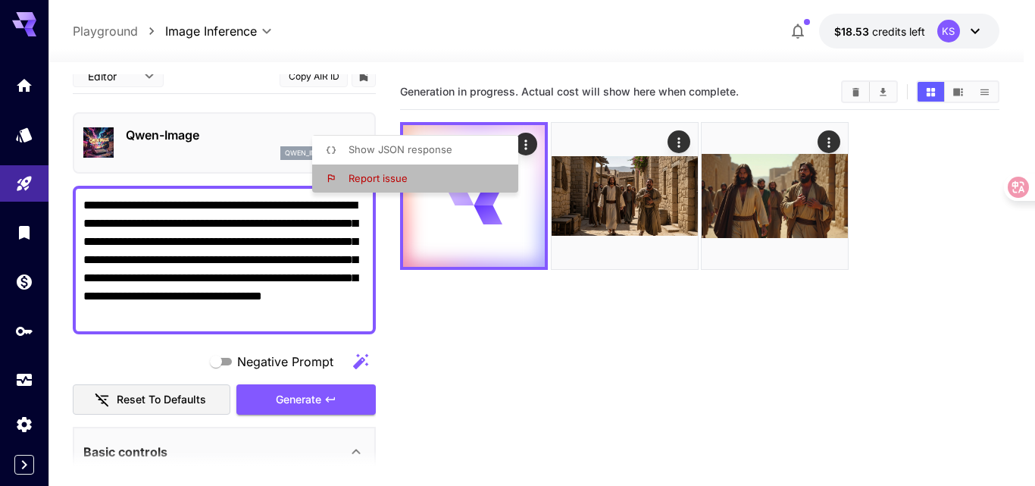
click at [380, 176] on span "Report issue" at bounding box center [378, 178] width 59 height 12
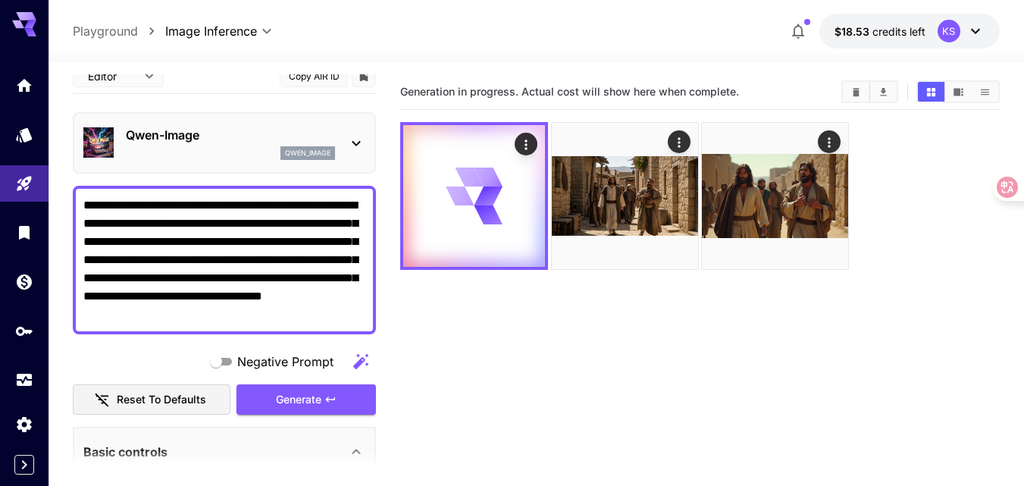
click at [462, 329] on section "Generation in progress. Actual cost will show here when complete." at bounding box center [699, 317] width 599 height 486
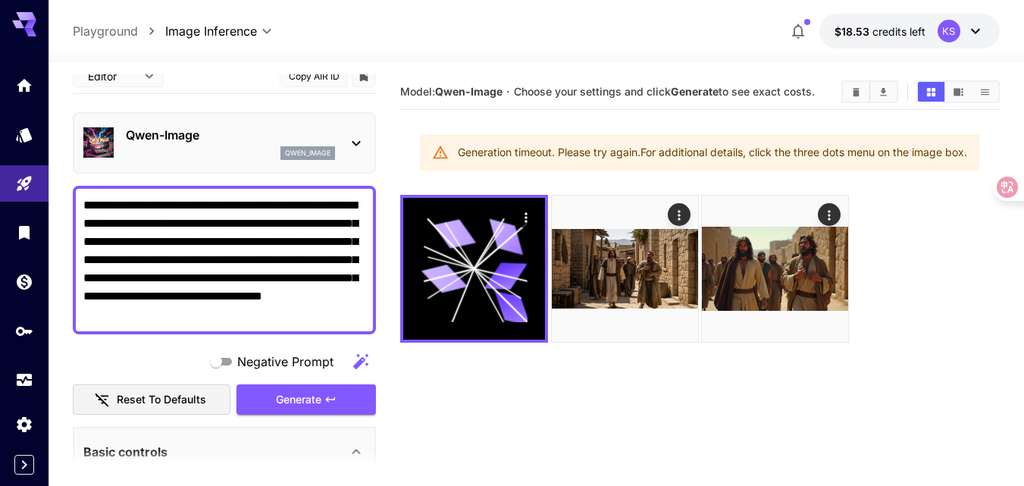
click at [355, 139] on icon at bounding box center [356, 143] width 18 height 18
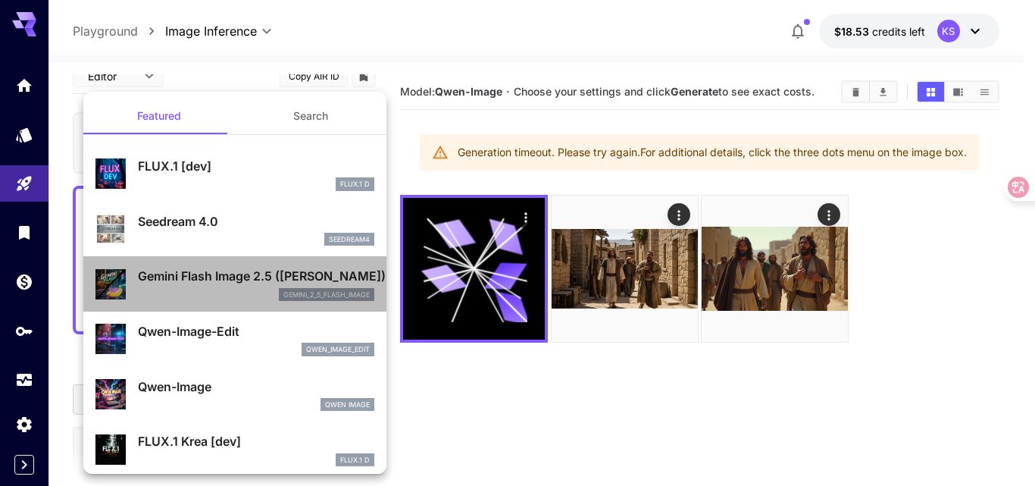
click at [236, 279] on p "Gemini Flash Image 2.5 (Nano Banana)" at bounding box center [256, 276] width 236 height 18
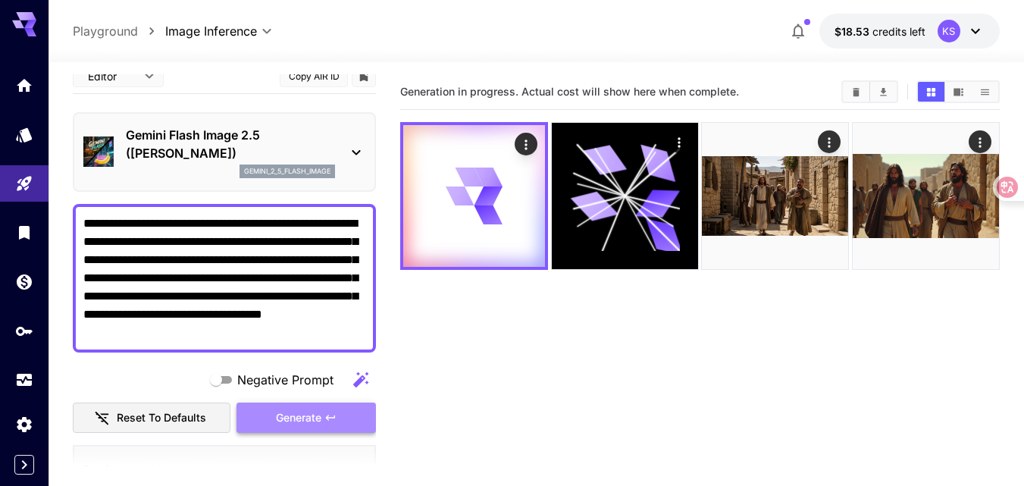
click at [304, 414] on span "Generate" at bounding box center [298, 417] width 45 height 19
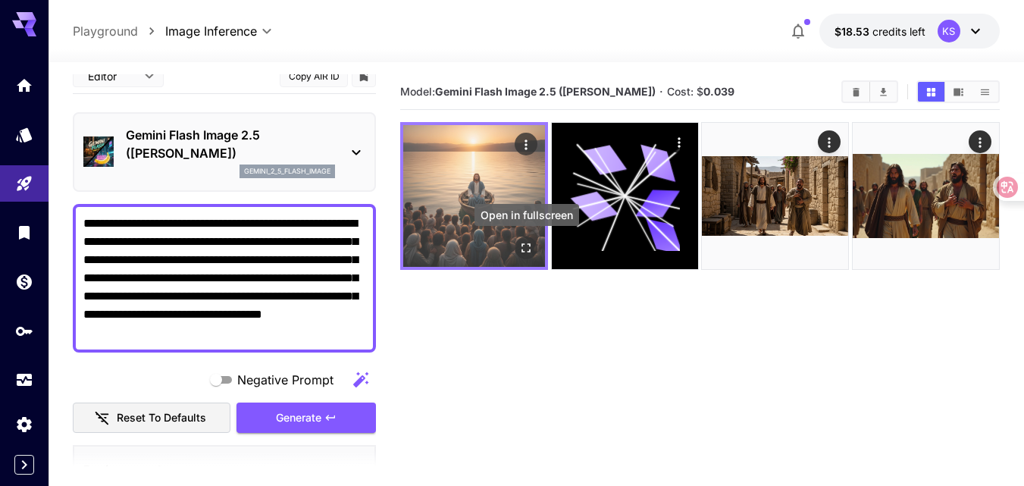
click at [523, 245] on icon "Open in fullscreen" at bounding box center [526, 247] width 9 height 9
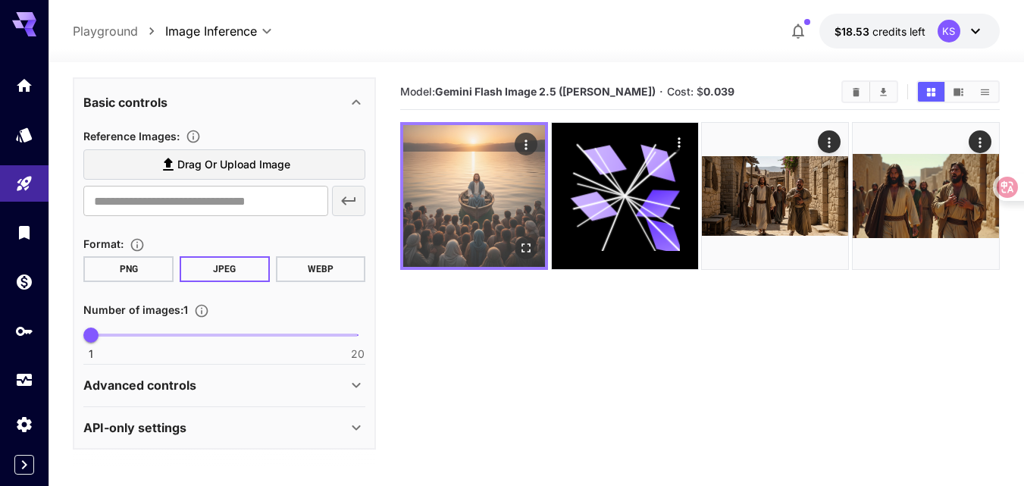
click at [458, 209] on img at bounding box center [474, 196] width 142 height 142
click at [524, 244] on icon "Open in fullscreen" at bounding box center [526, 247] width 9 height 9
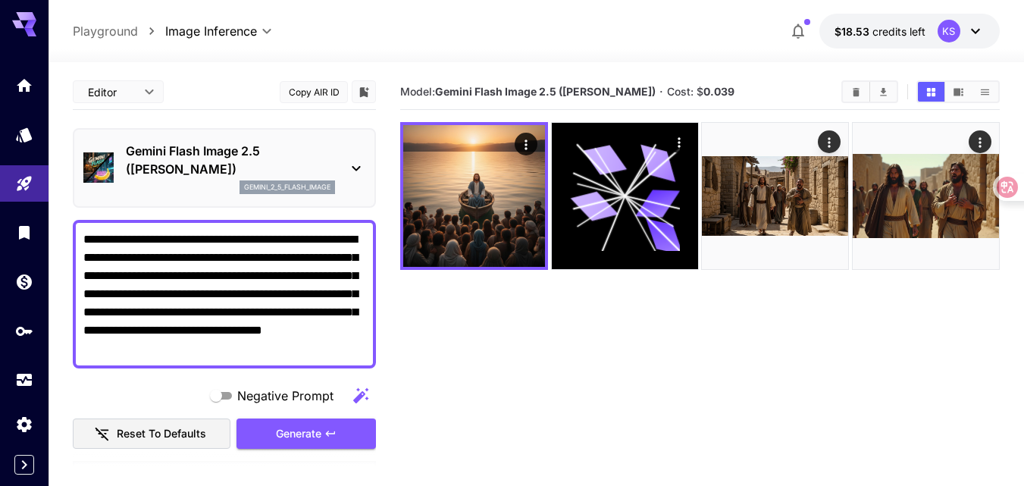
click at [351, 168] on icon at bounding box center [356, 168] width 18 height 18
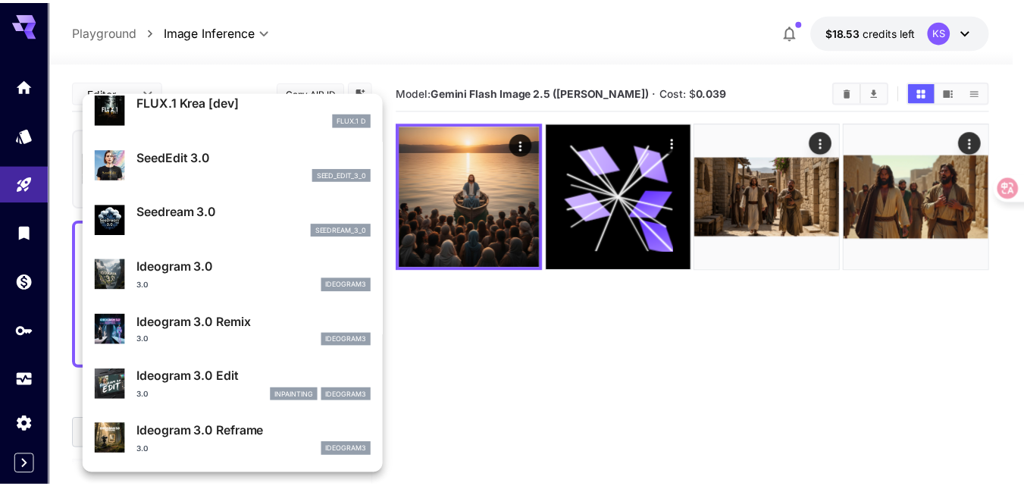
scroll to position [379, 0]
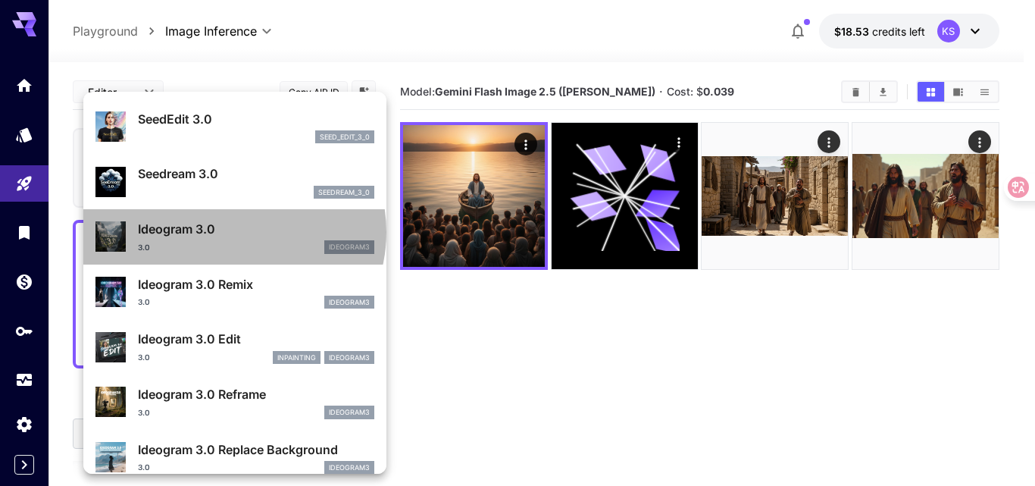
click at [233, 232] on p "Ideogram 3.0" at bounding box center [256, 229] width 236 height 18
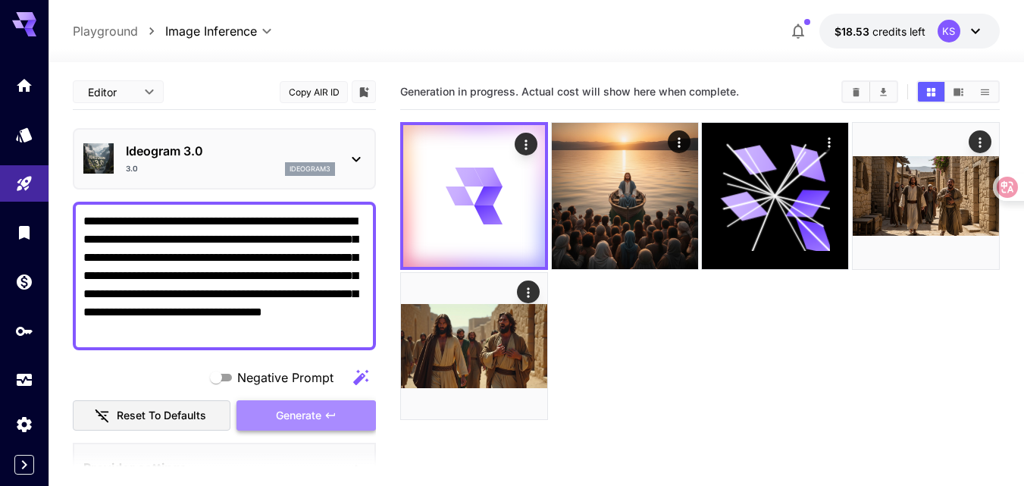
click at [299, 412] on span "Generate" at bounding box center [298, 415] width 45 height 19
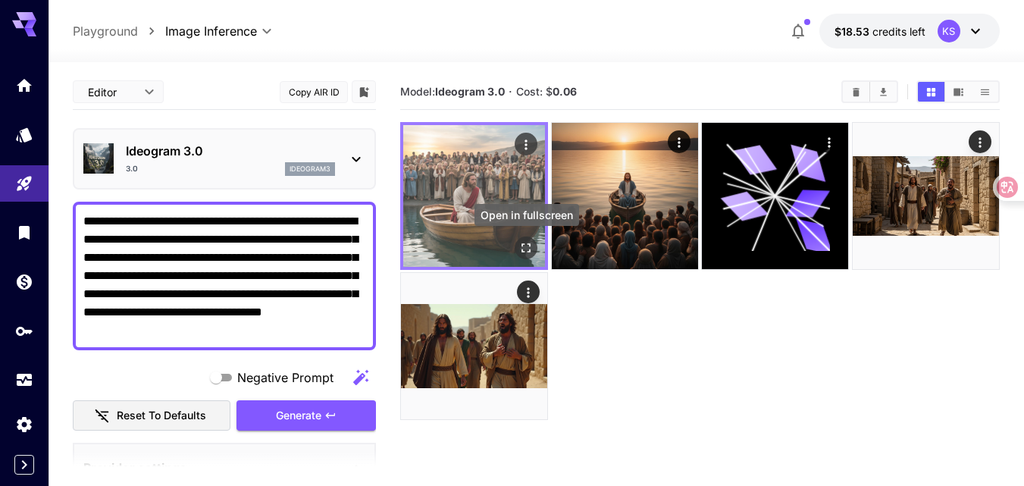
click at [522, 244] on icon "Open in fullscreen" at bounding box center [526, 247] width 9 height 9
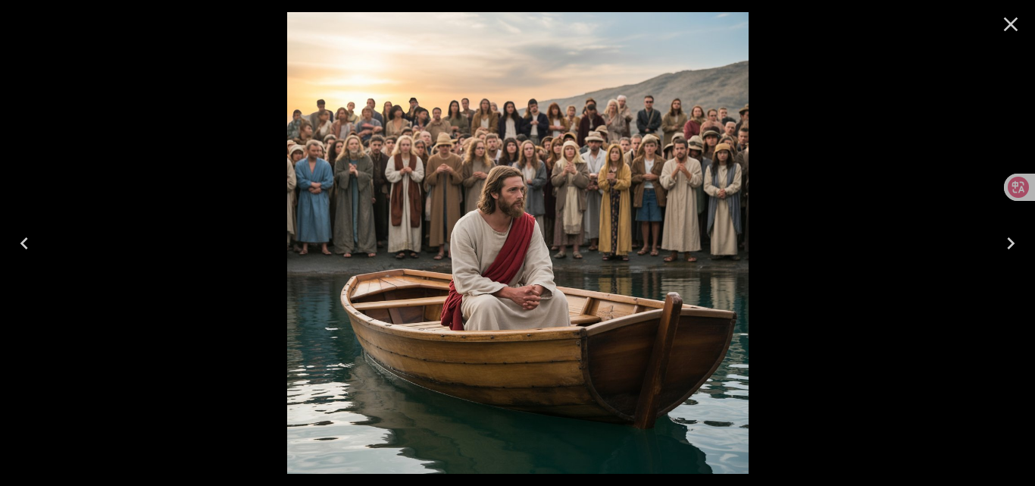
click at [1019, 20] on icon "Close" at bounding box center [1011, 24] width 24 height 24
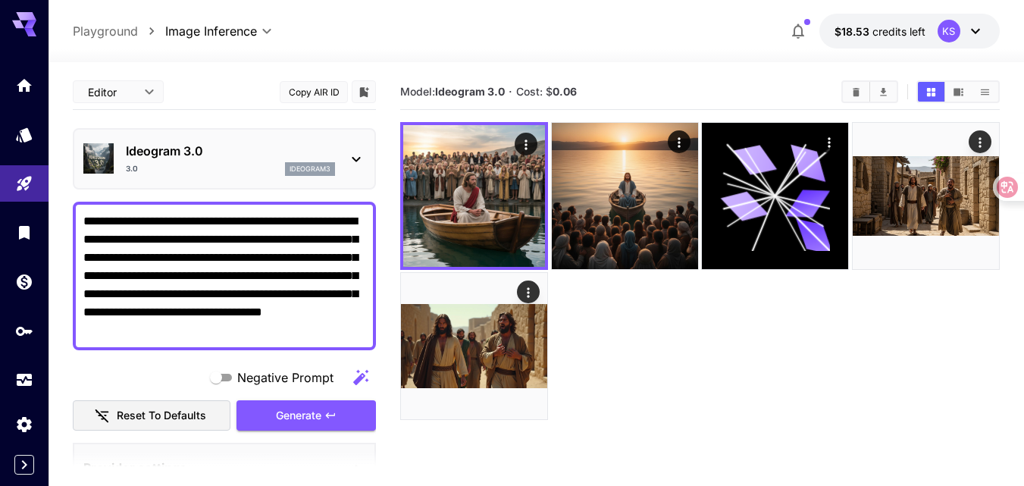
click at [355, 158] on icon at bounding box center [356, 159] width 18 height 18
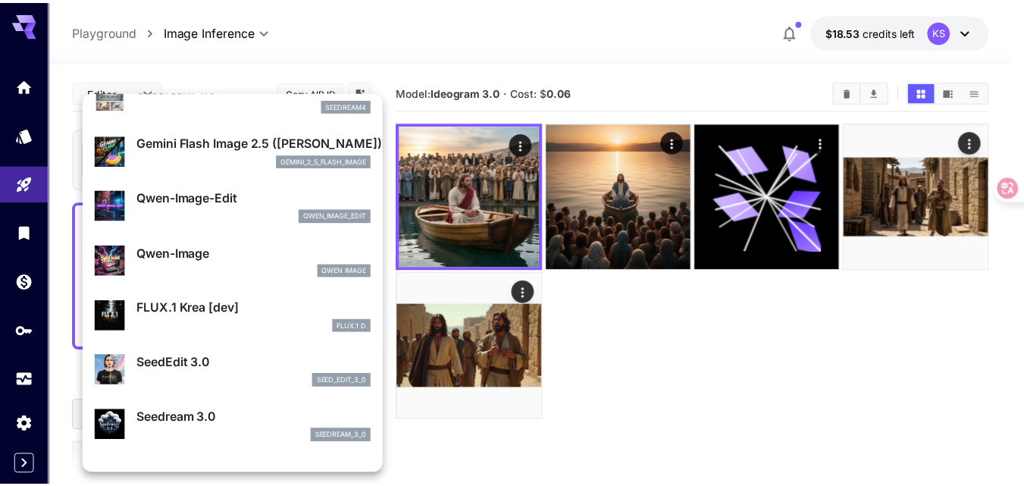
scroll to position [89, 0]
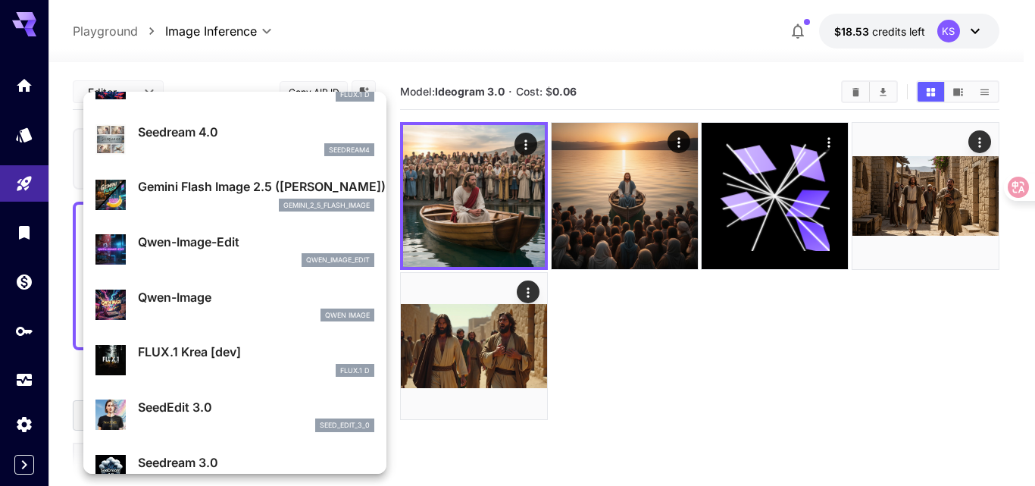
click at [578, 38] on div at bounding box center [517, 243] width 1035 height 486
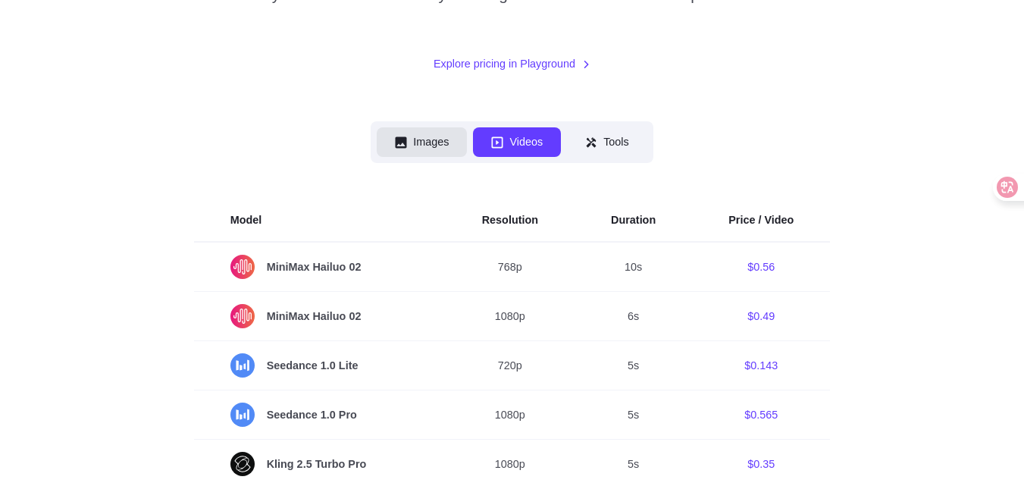
click at [427, 157] on button "Images" at bounding box center [422, 142] width 90 height 30
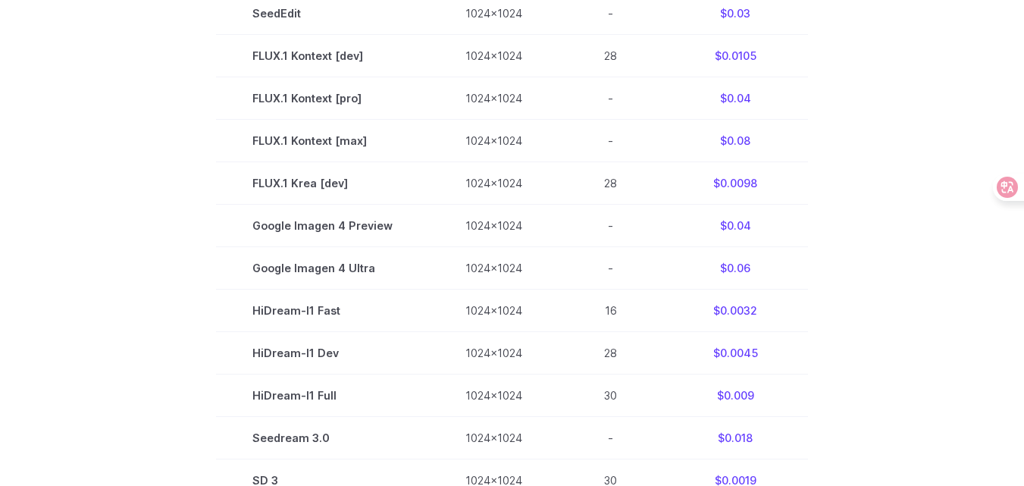
scroll to position [884, 0]
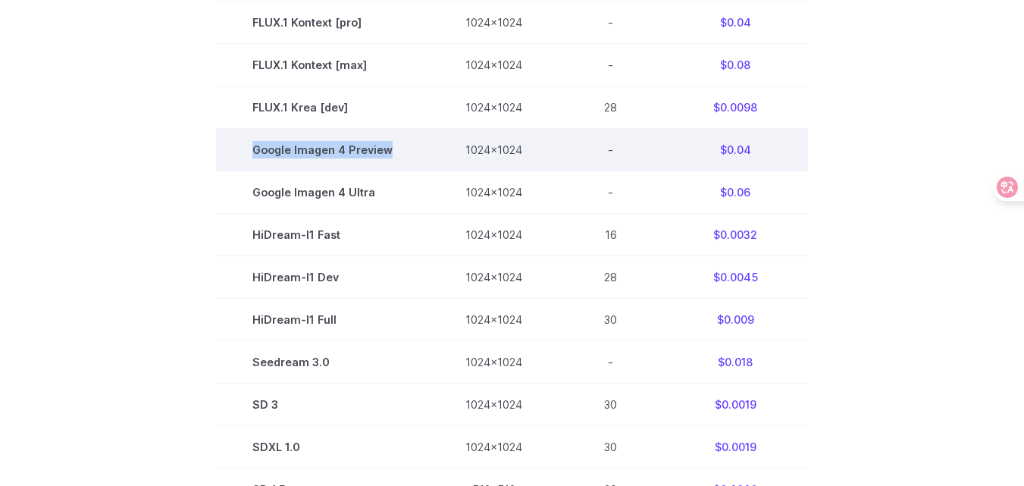
drag, startPoint x: 254, startPoint y: 149, endPoint x: 398, endPoint y: 155, distance: 144.1
click at [398, 155] on td "Google Imagen 4 Preview" at bounding box center [322, 150] width 213 height 42
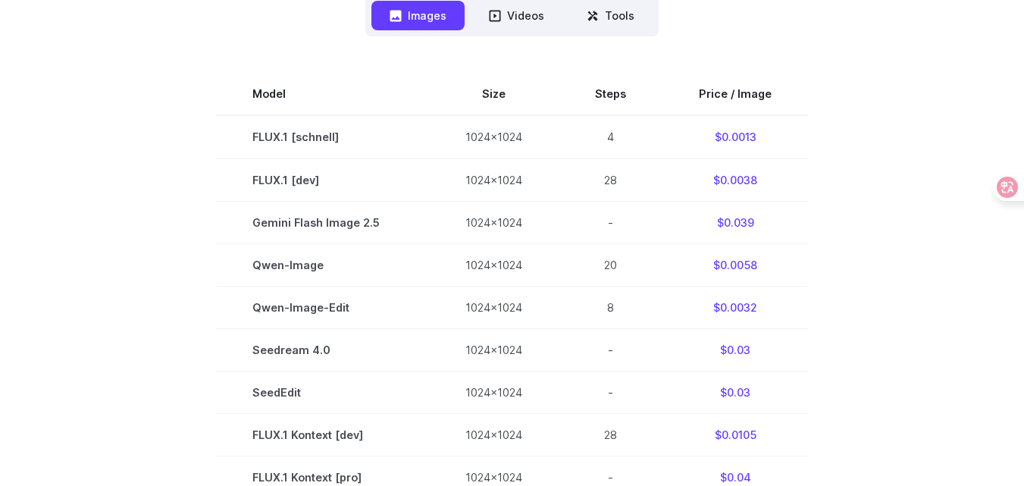
scroll to position [202, 0]
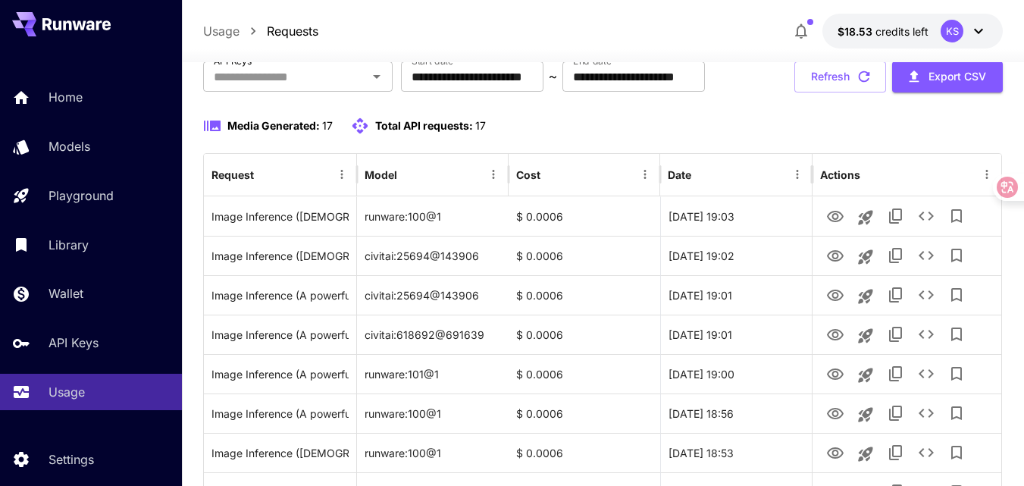
scroll to position [152, 0]
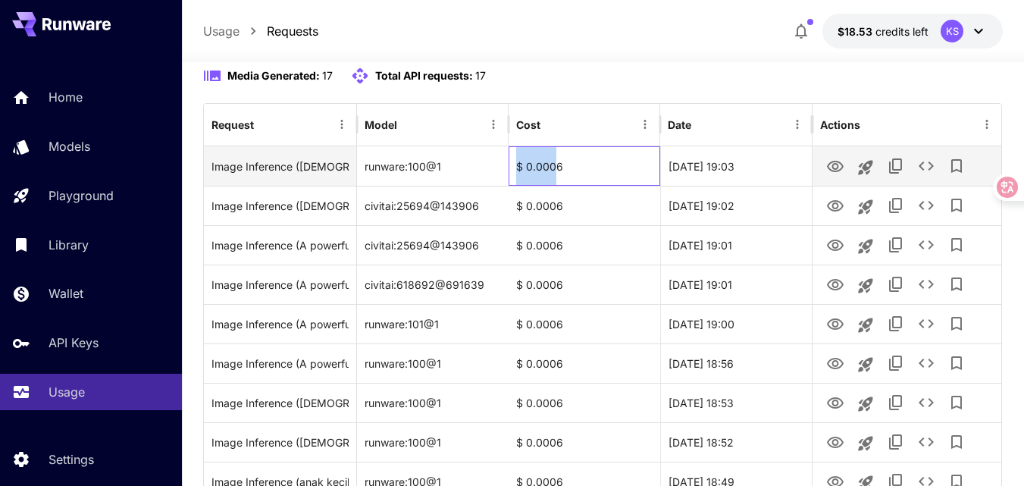
drag, startPoint x: 555, startPoint y: 216, endPoint x: 483, endPoint y: 216, distance: 71.2
click at [483, 186] on div "Image Inference ([DEMOGRAPHIC_DATA] teaching to crowd) runware:100@1 $ 0.0006 […" at bounding box center [602, 165] width 797 height 39
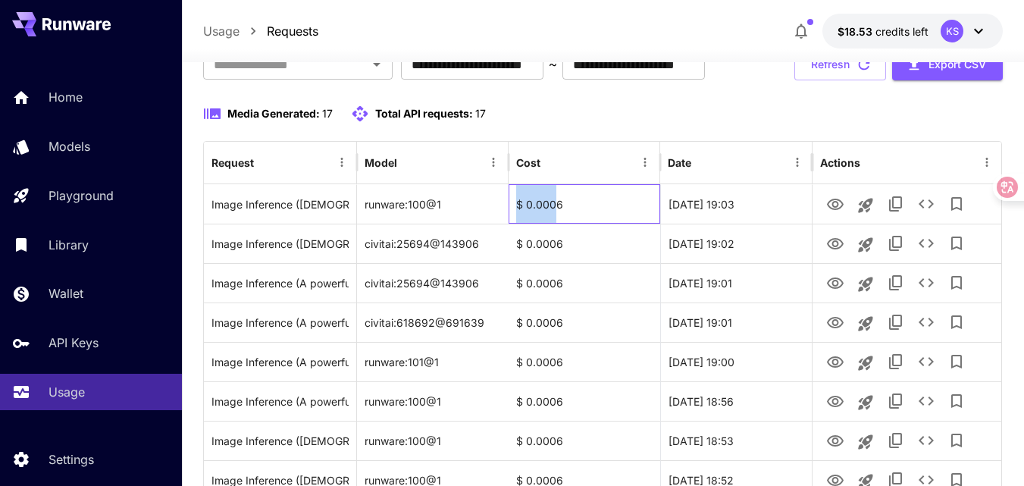
scroll to position [0, 0]
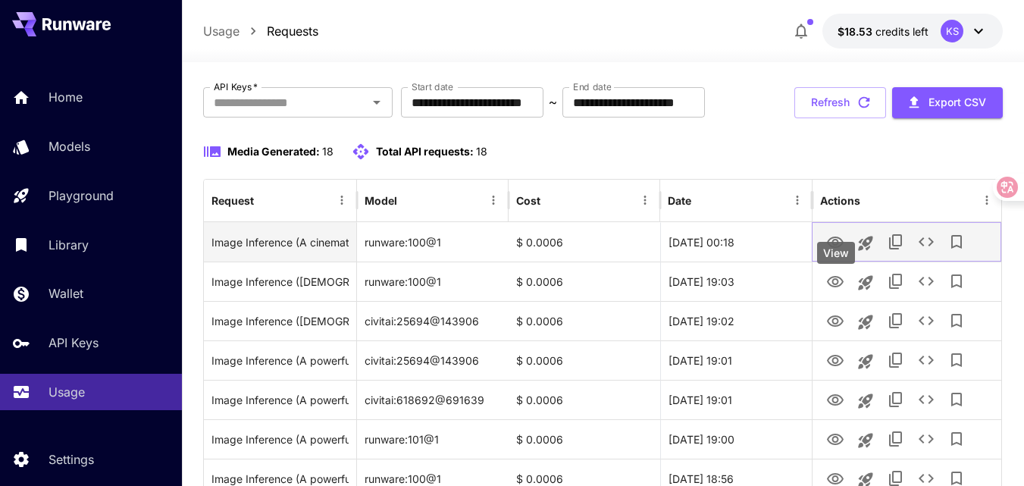
click at [834, 252] on icon "View" at bounding box center [835, 242] width 18 height 18
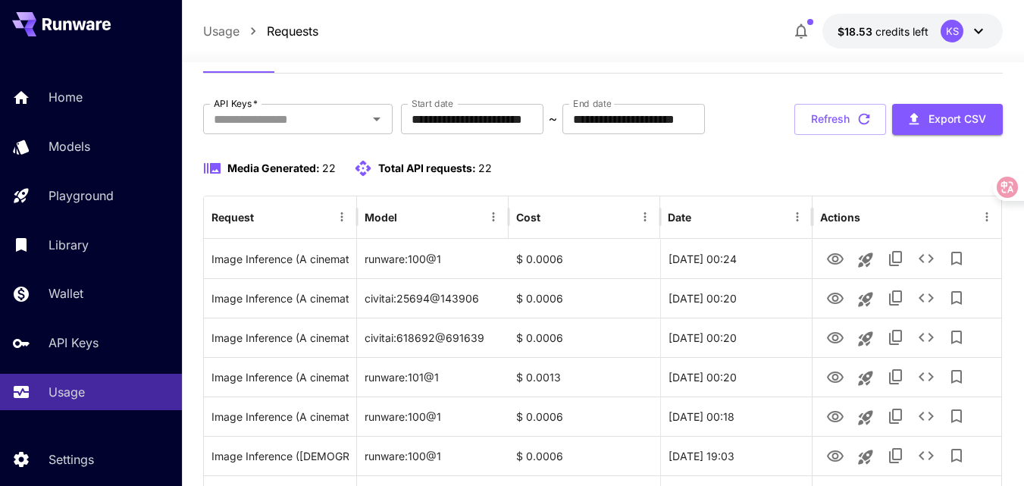
scroll to position [227, 0]
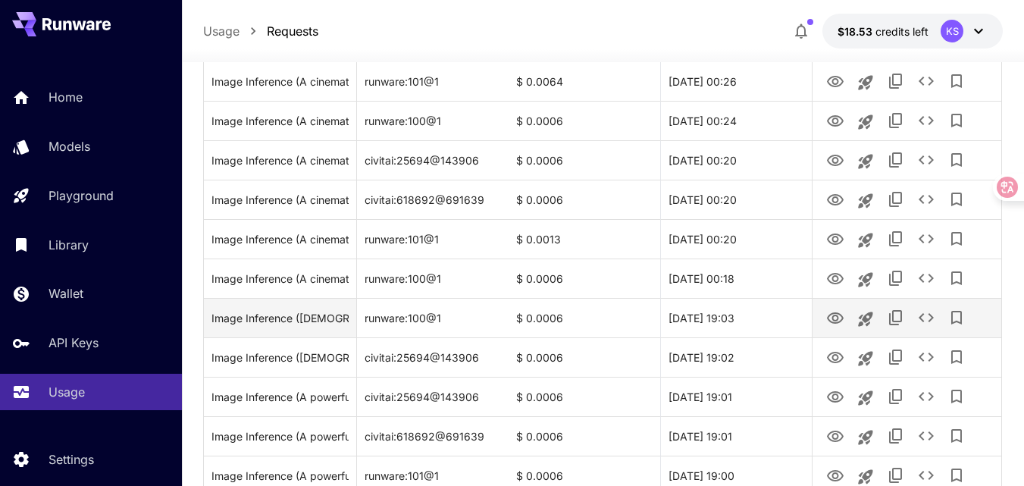
scroll to position [227, 0]
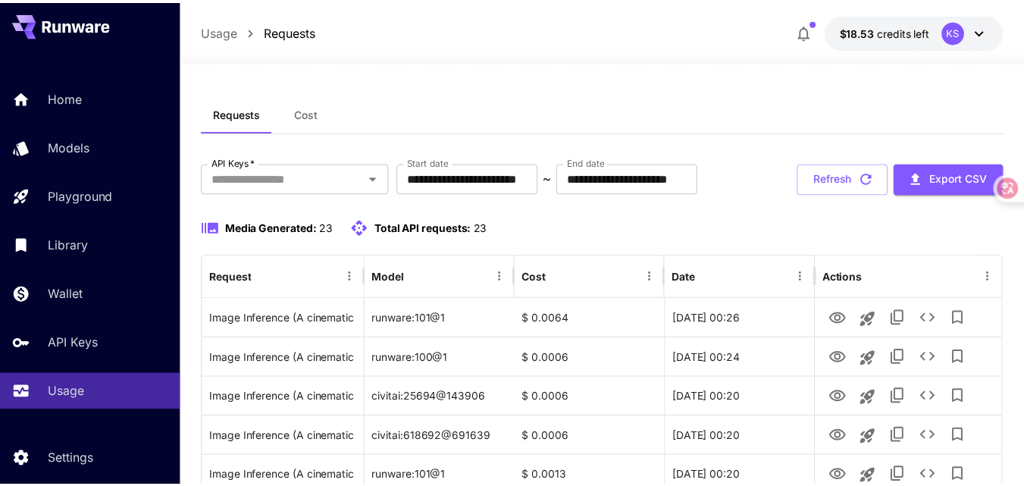
scroll to position [227, 0]
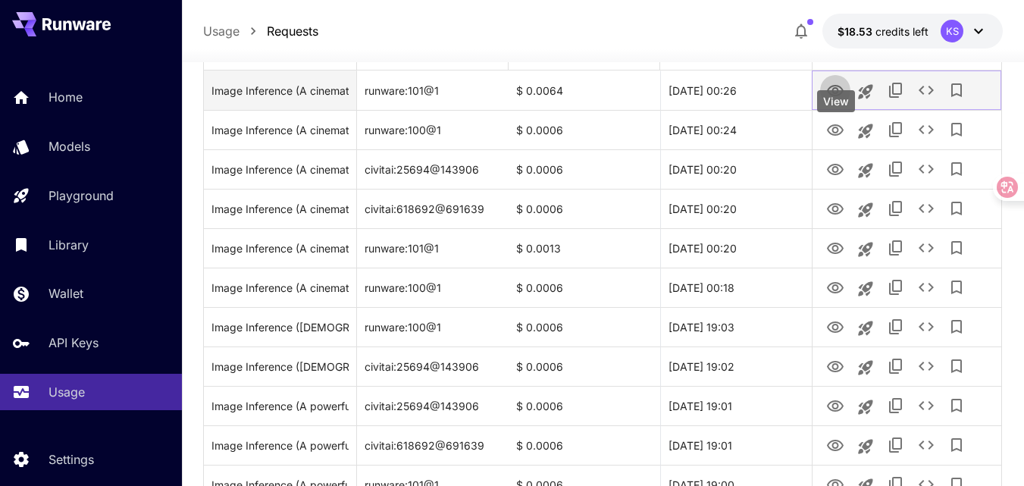
click at [835, 100] on icon "View" at bounding box center [835, 91] width 18 height 18
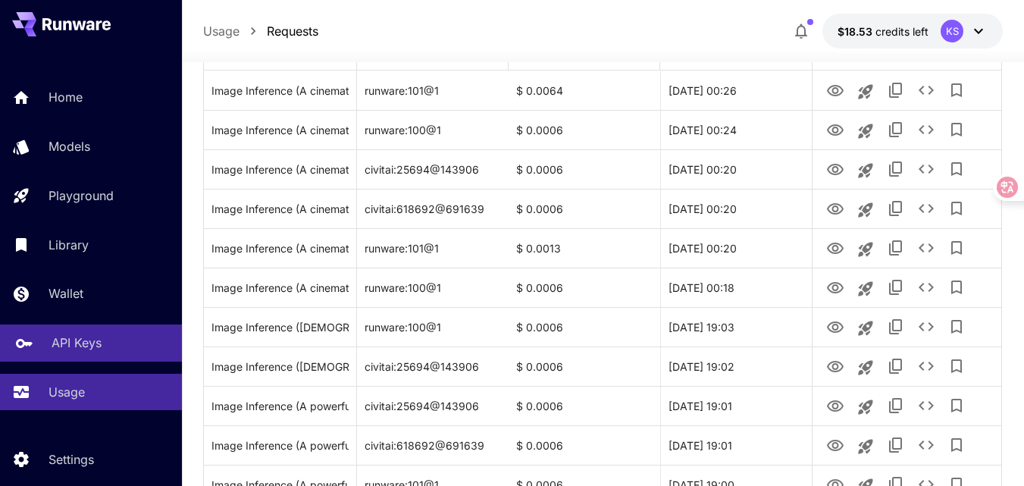
click at [78, 342] on p "API Keys" at bounding box center [77, 342] width 50 height 18
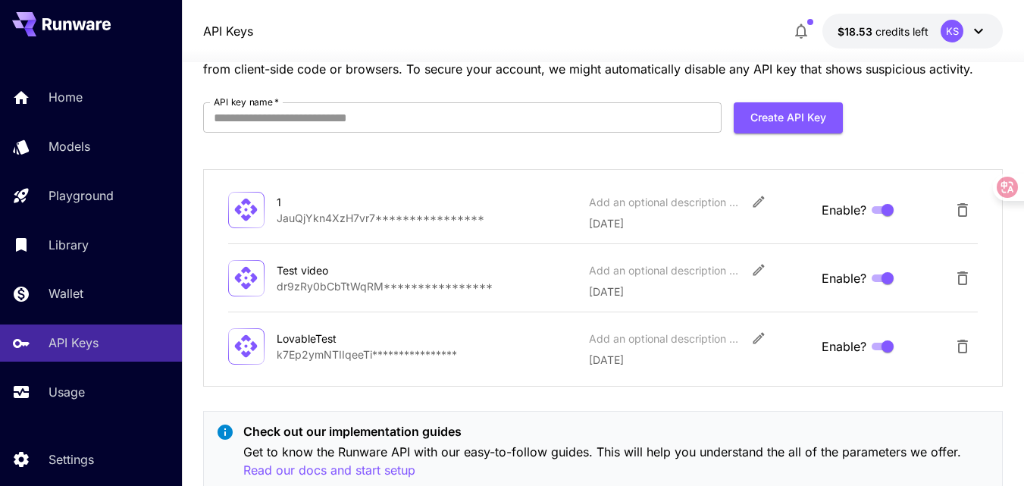
scroll to position [56, 0]
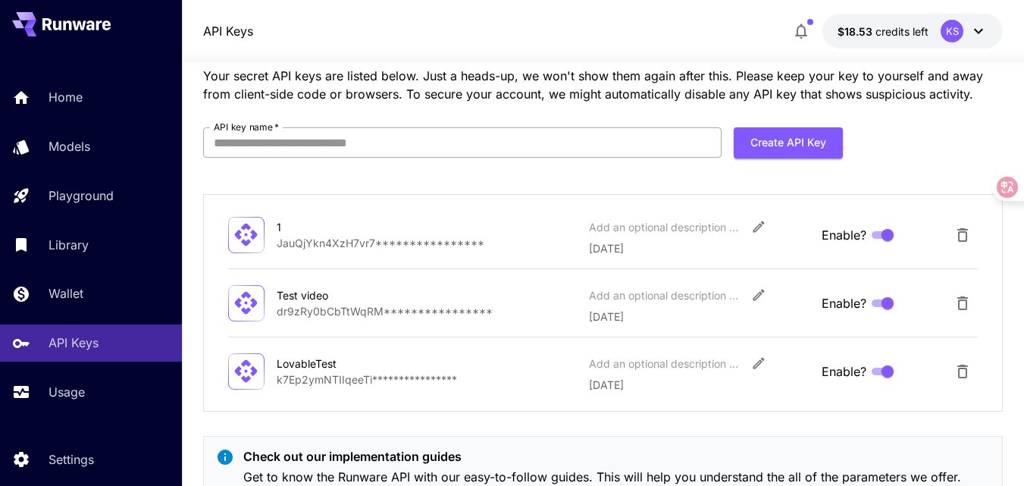
click at [399, 139] on input "API key name   *" at bounding box center [462, 142] width 518 height 30
type input "*"
click at [773, 136] on button "Create API Key" at bounding box center [787, 142] width 109 height 31
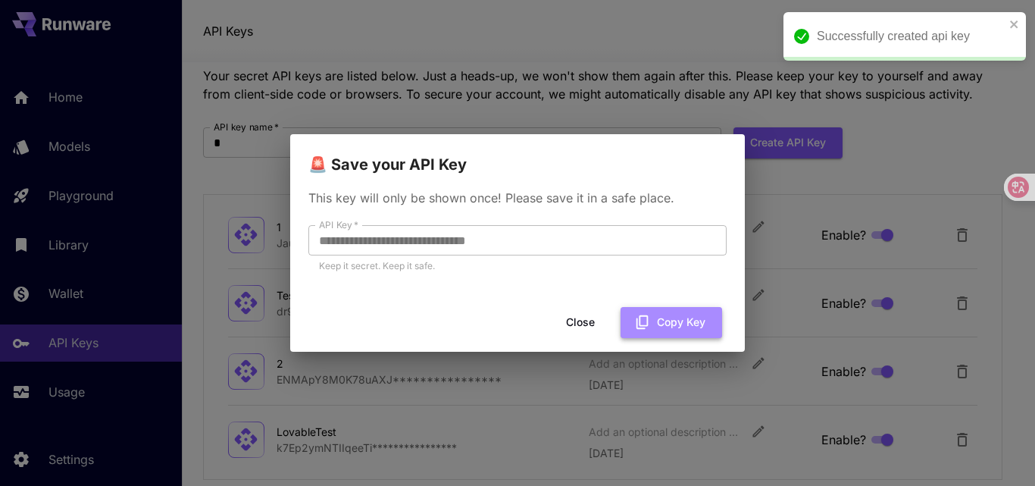
click at [649, 320] on icon "button" at bounding box center [642, 322] width 17 height 17
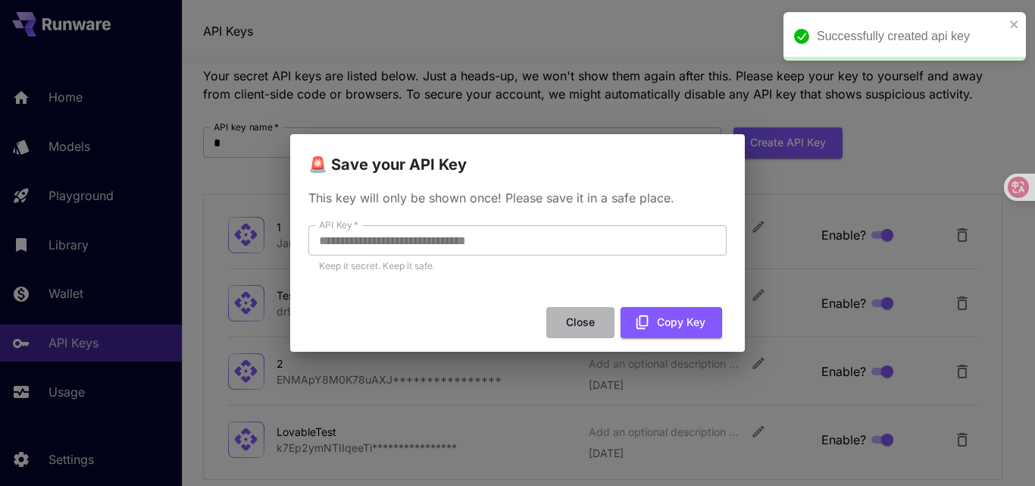
click at [577, 317] on button "Close" at bounding box center [580, 322] width 68 height 31
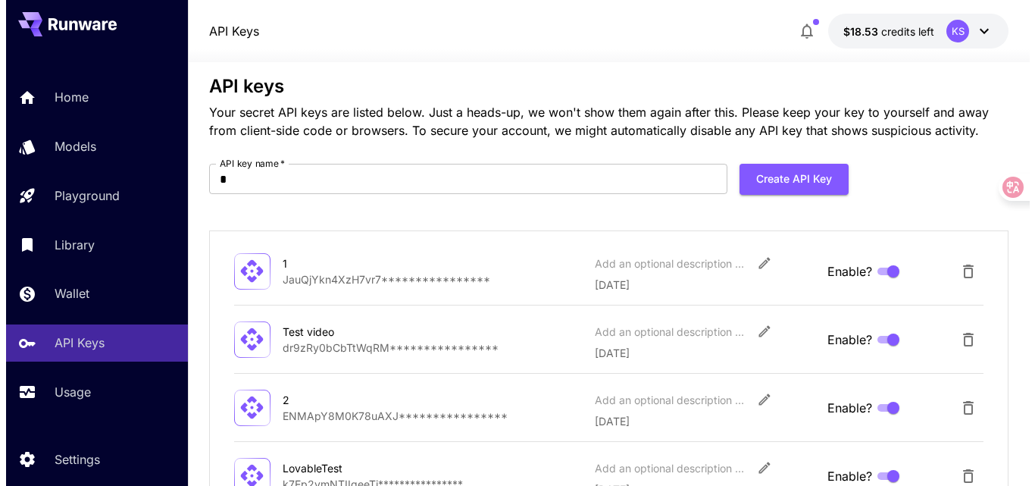
scroll to position [0, 0]
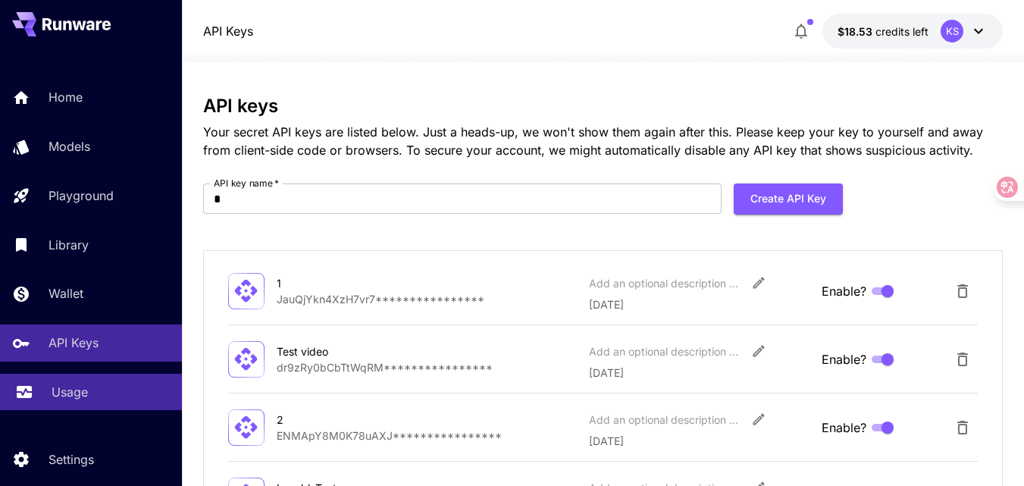
click at [80, 386] on p "Usage" at bounding box center [70, 392] width 36 height 18
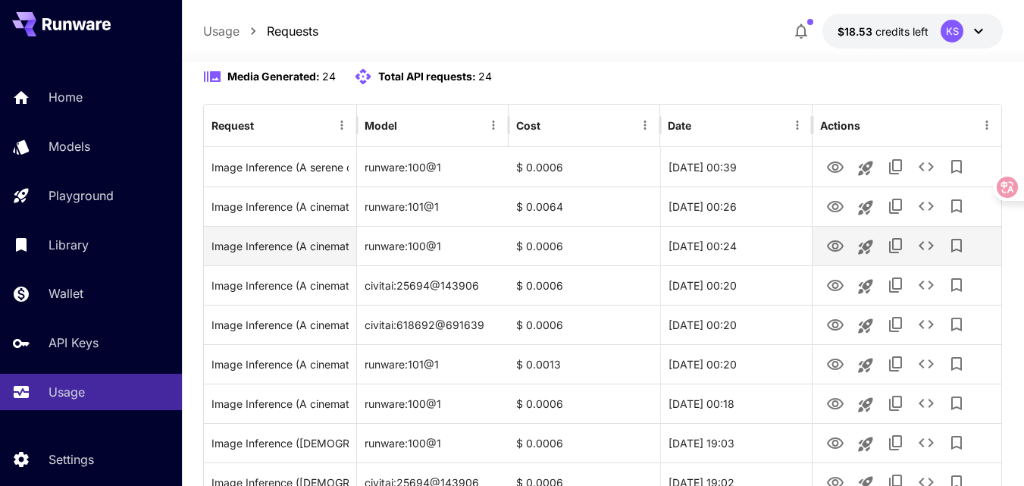
scroll to position [152, 0]
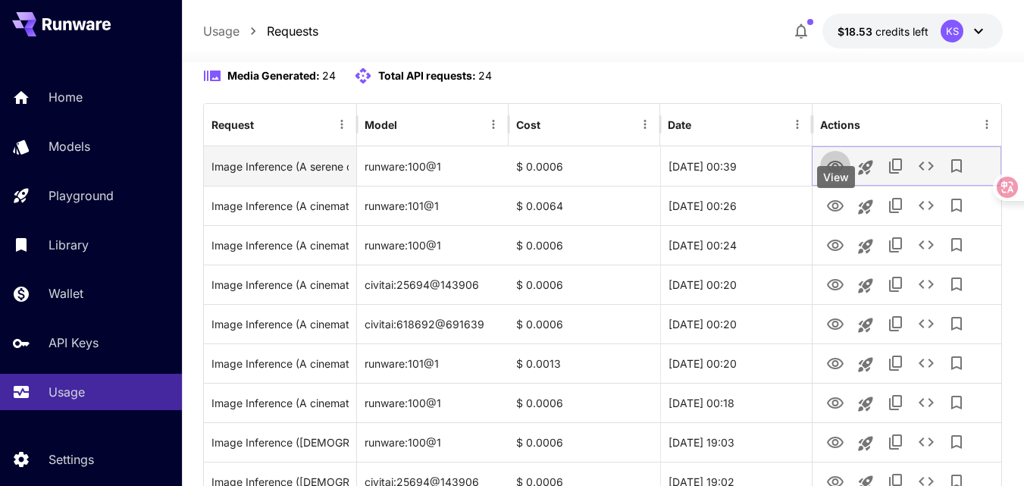
click at [836, 172] on icon "View" at bounding box center [835, 166] width 17 height 11
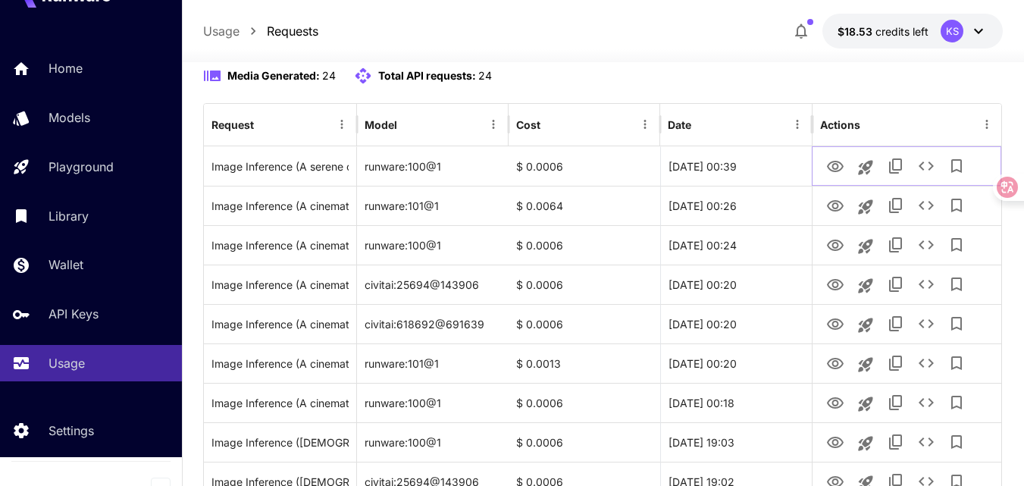
scroll to position [44, 0]
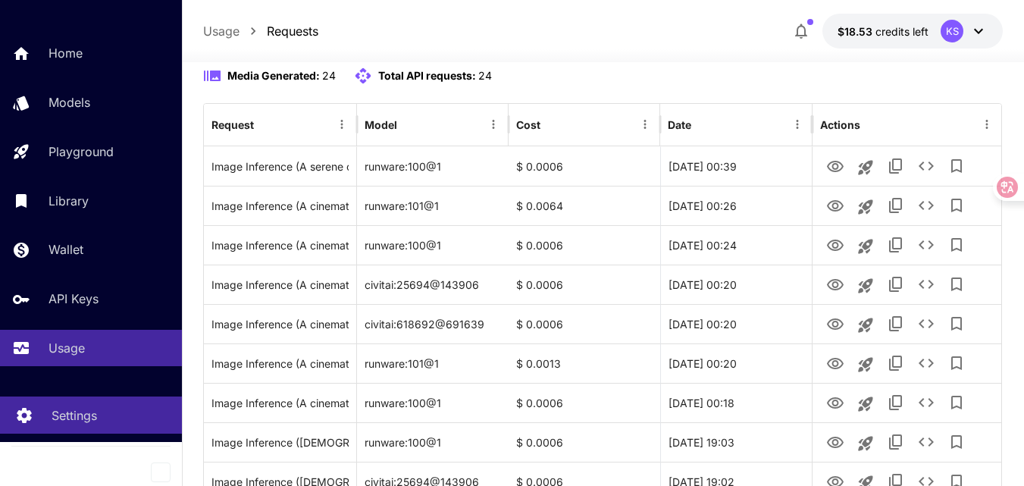
click at [78, 414] on p "Settings" at bounding box center [74, 415] width 45 height 18
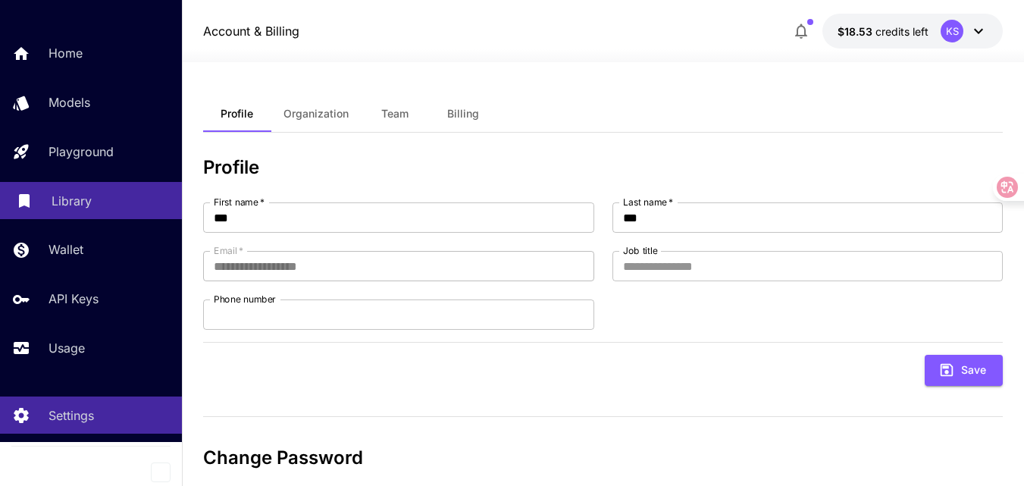
click at [80, 207] on p "Library" at bounding box center [72, 201] width 40 height 18
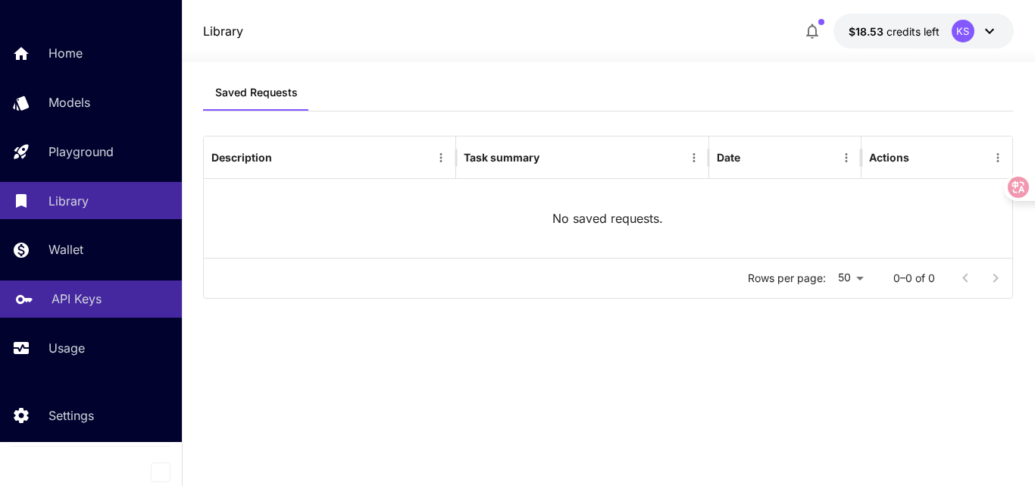
click at [64, 291] on p "API Keys" at bounding box center [77, 298] width 50 height 18
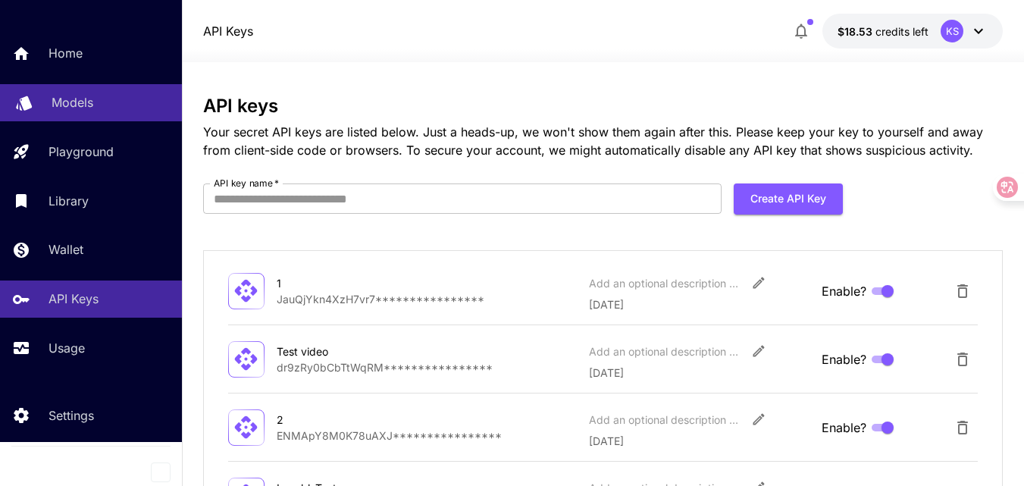
click at [76, 108] on p "Models" at bounding box center [73, 102] width 42 height 18
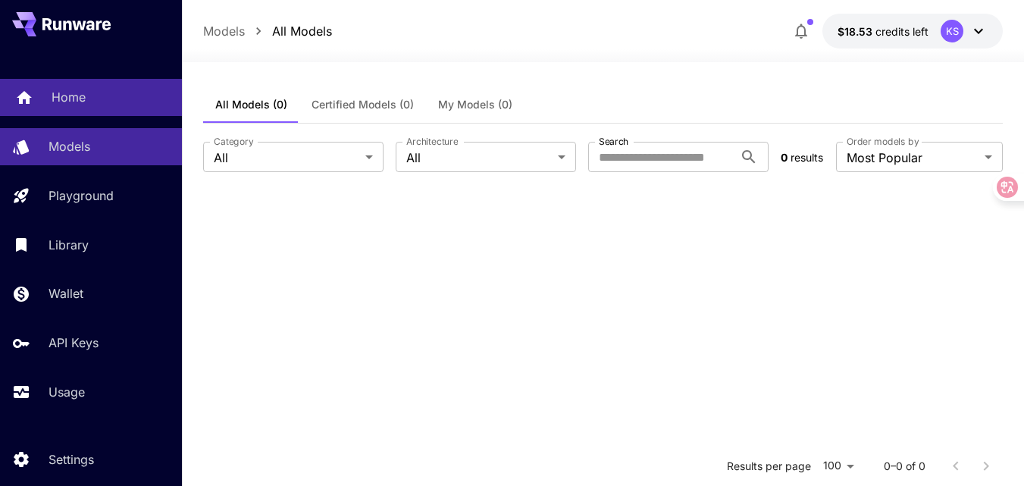
click at [79, 98] on p "Home" at bounding box center [69, 97] width 34 height 18
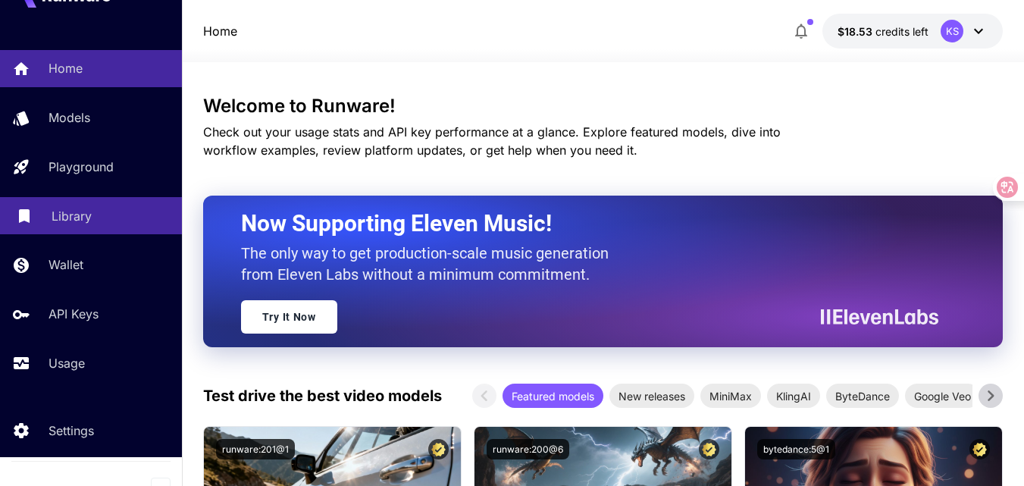
scroll to position [44, 0]
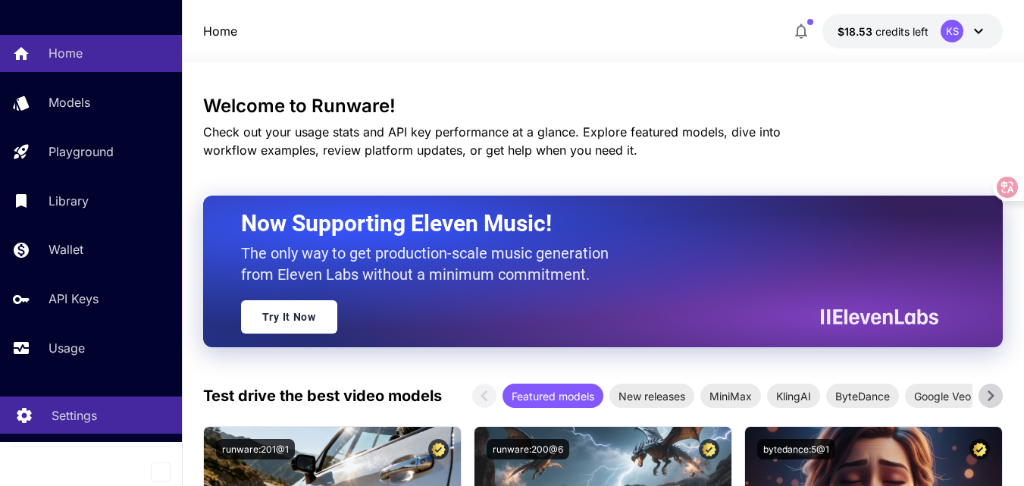
click at [67, 416] on p "Settings" at bounding box center [74, 415] width 45 height 18
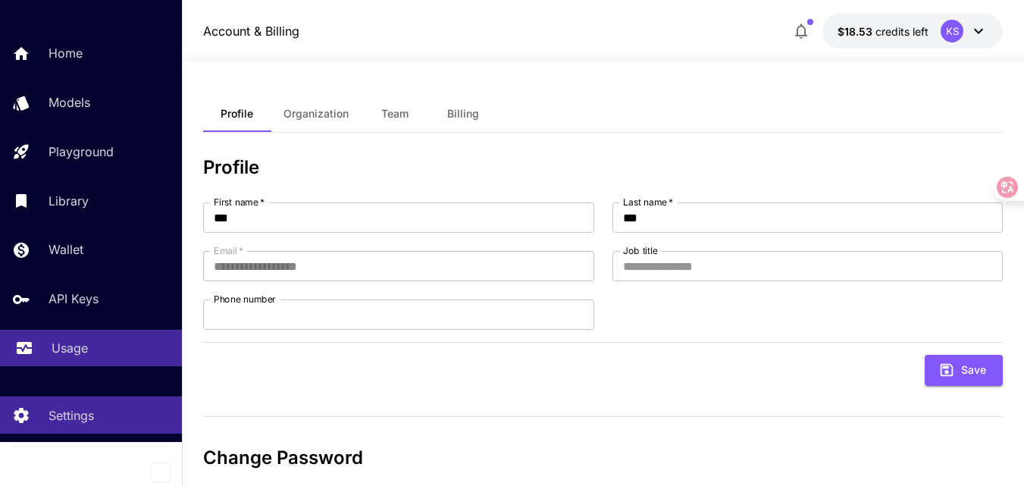
click at [66, 343] on p "Usage" at bounding box center [70, 348] width 36 height 18
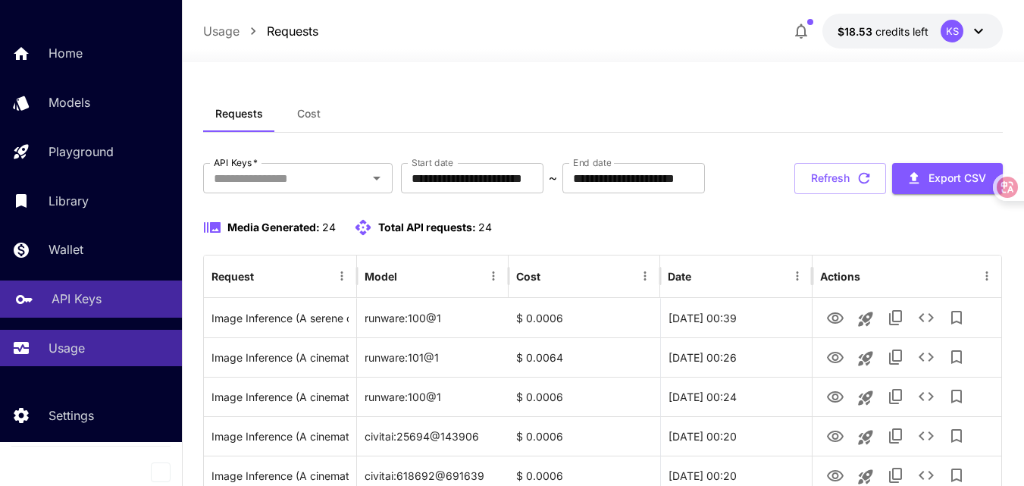
click at [74, 299] on p "API Keys" at bounding box center [77, 298] width 50 height 18
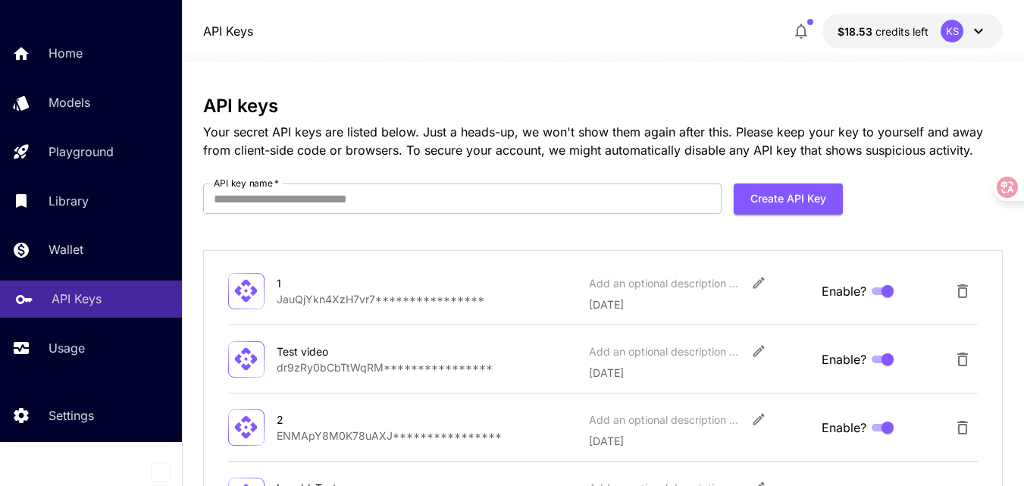
click at [102, 298] on p "API Keys" at bounding box center [77, 298] width 50 height 18
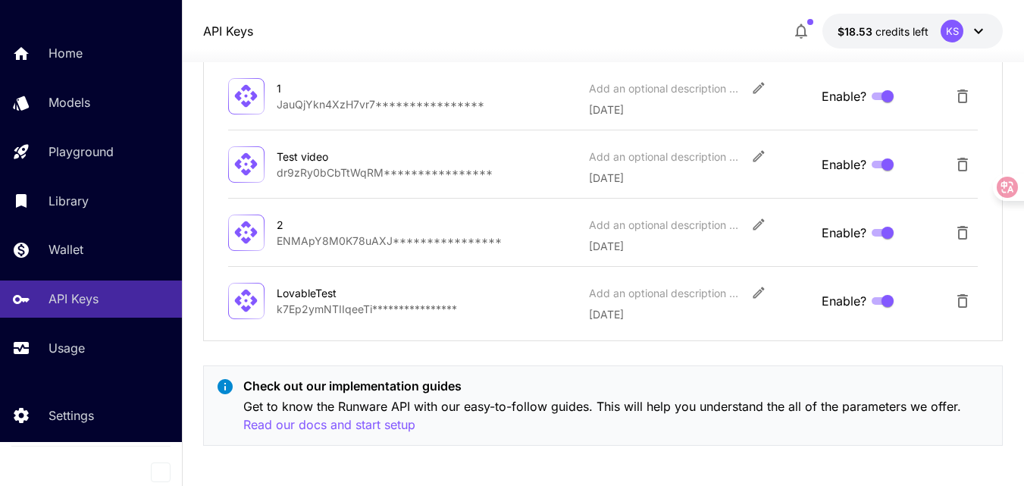
scroll to position [200, 0]
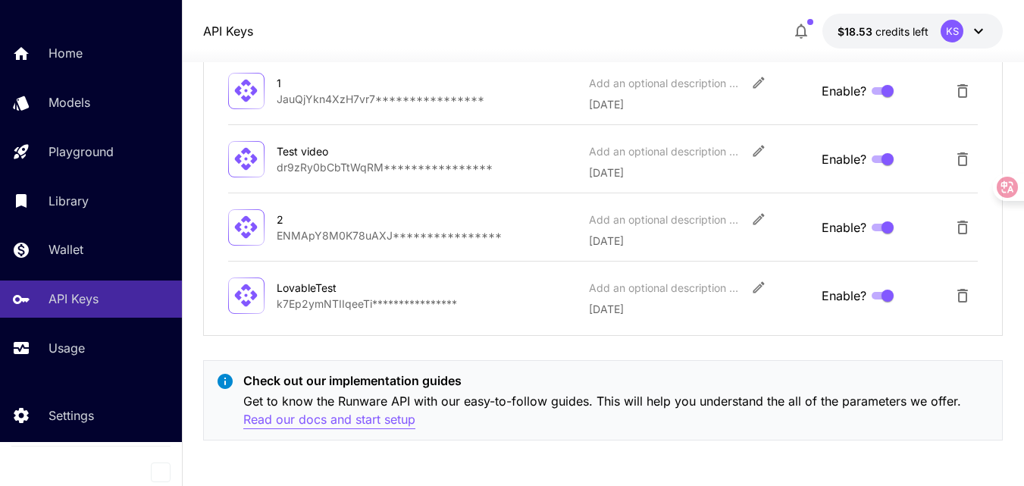
click at [314, 415] on p "Read our docs and start setup" at bounding box center [329, 419] width 172 height 19
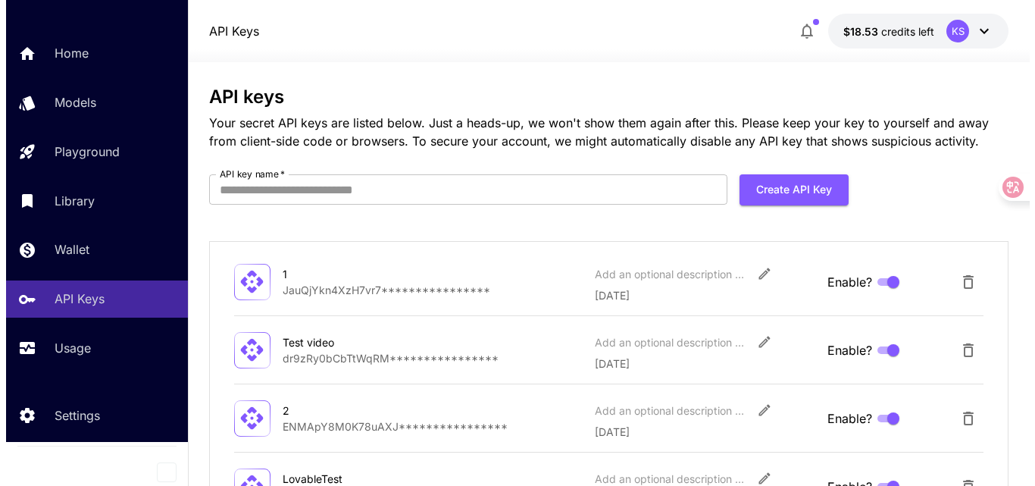
scroll to position [0, 0]
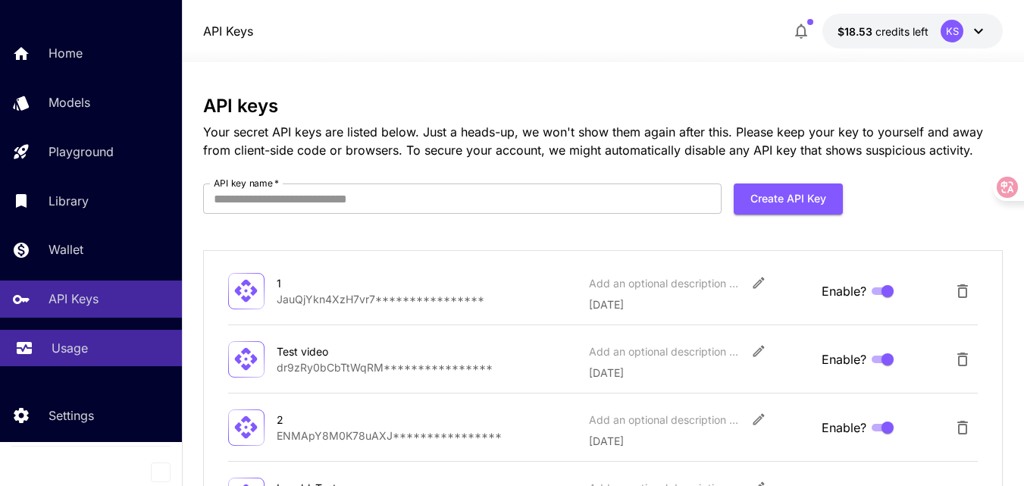
click at [64, 347] on p "Usage" at bounding box center [70, 348] width 36 height 18
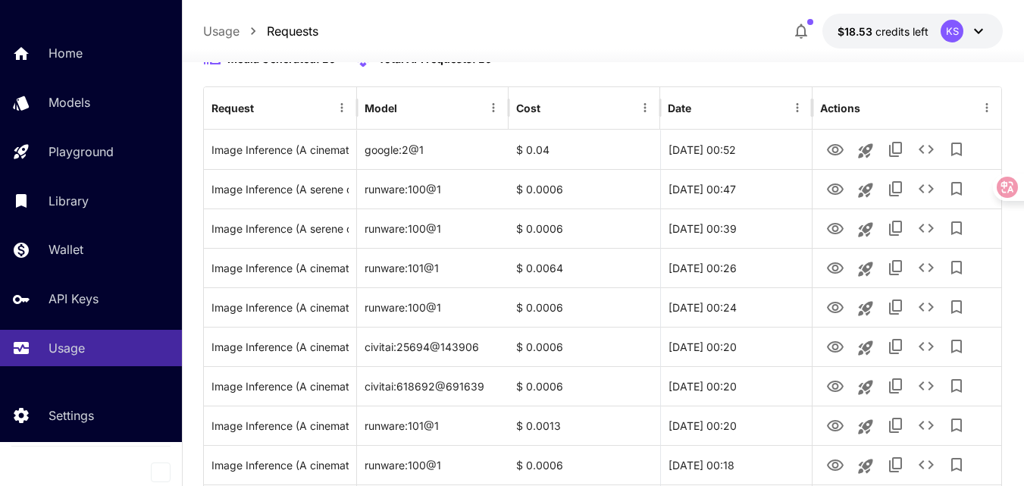
scroll to position [227, 0]
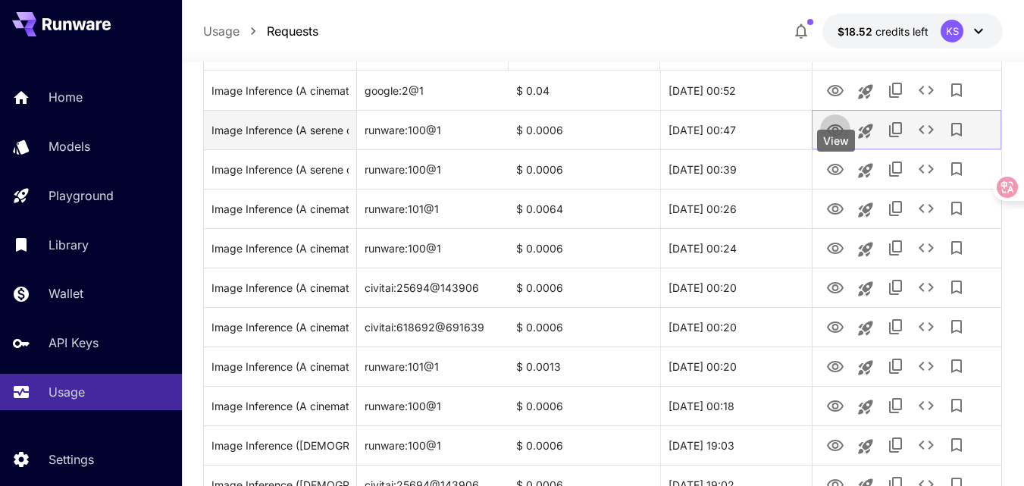
click at [832, 139] on icon "View" at bounding box center [835, 130] width 18 height 18
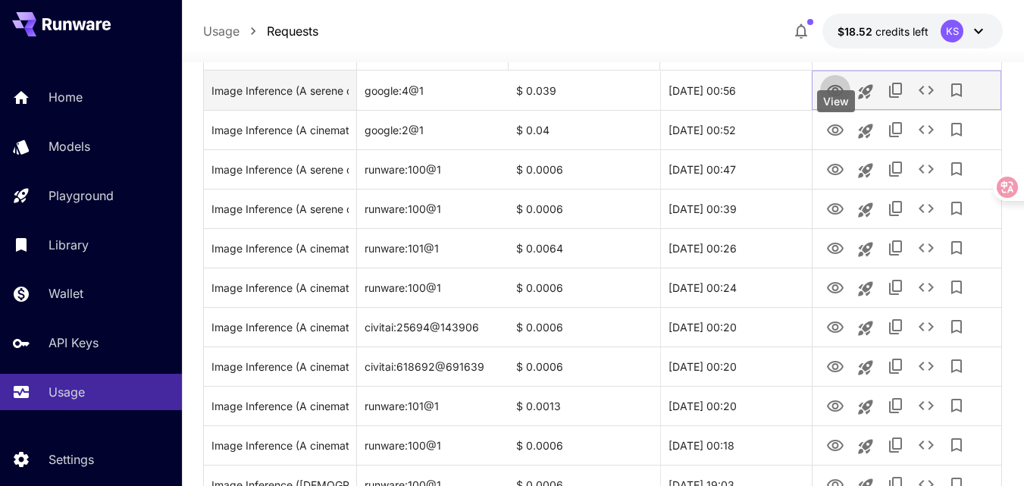
click at [836, 100] on icon "View" at bounding box center [835, 91] width 18 height 18
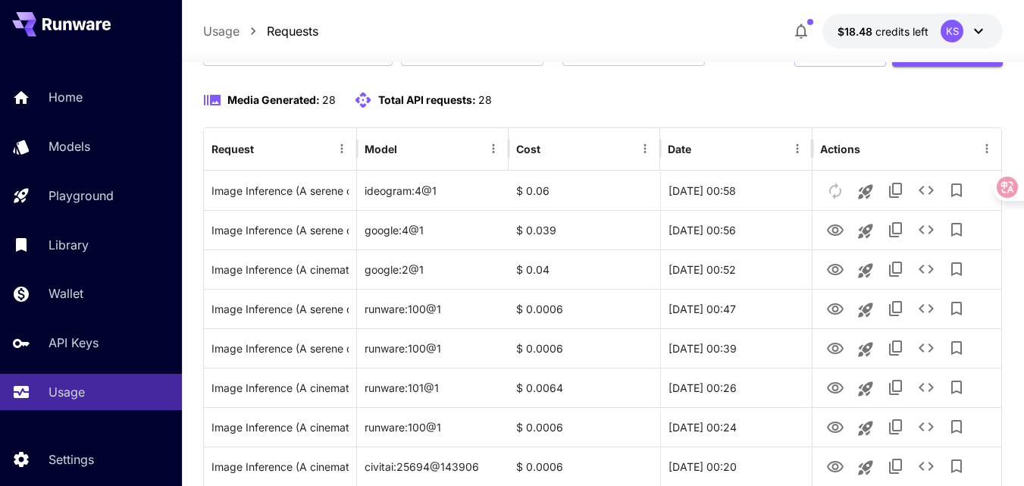
scroll to position [152, 0]
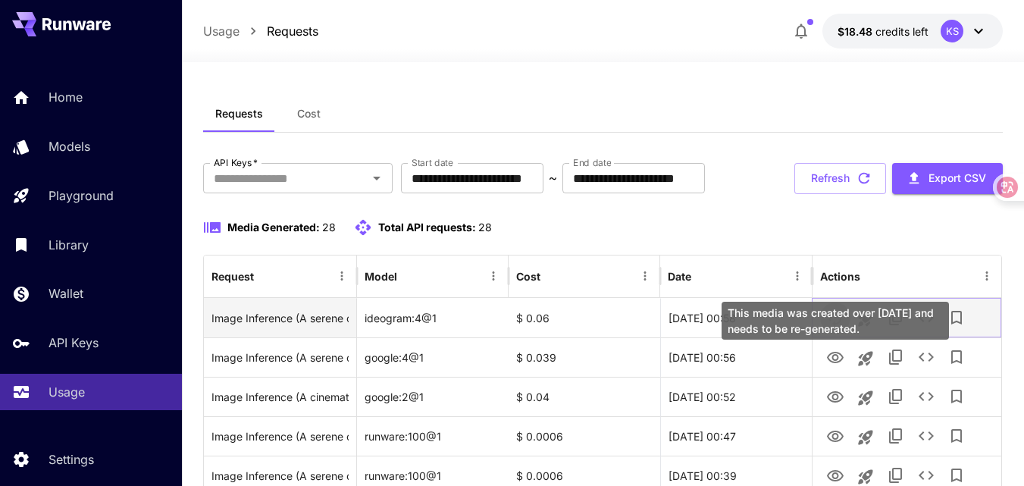
click at [836, 333] on button "This media was created over 7 days ago and needs to be re-generated." at bounding box center [835, 317] width 30 height 31
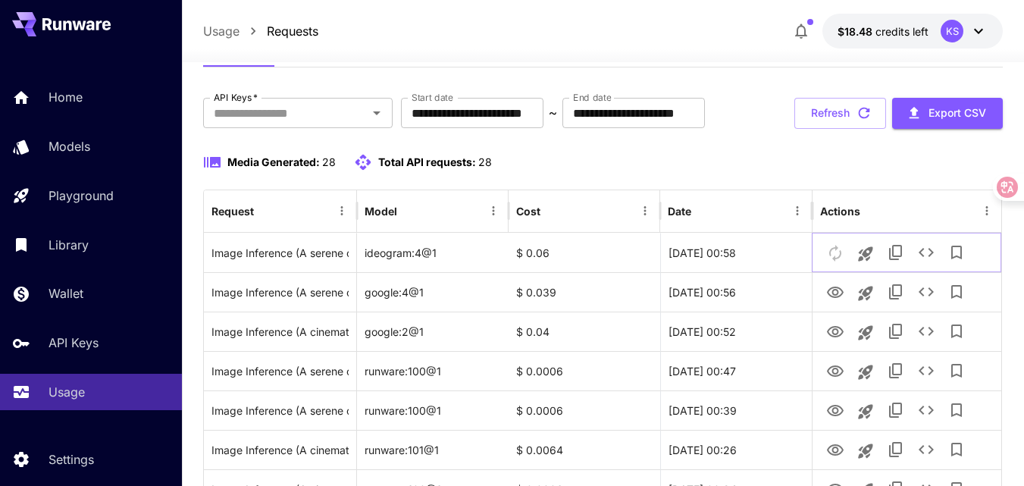
scroll to position [141, 0]
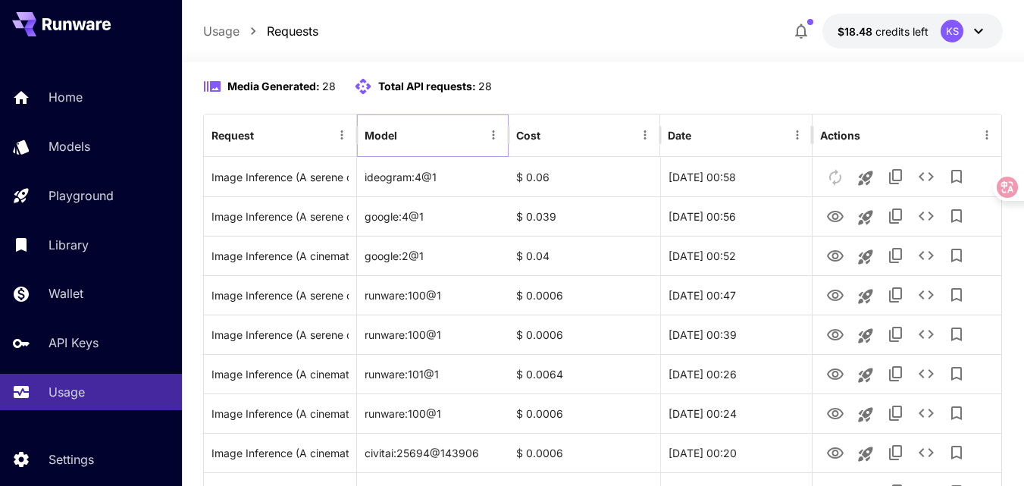
click at [491, 142] on icon "Menu" at bounding box center [493, 135] width 14 height 14
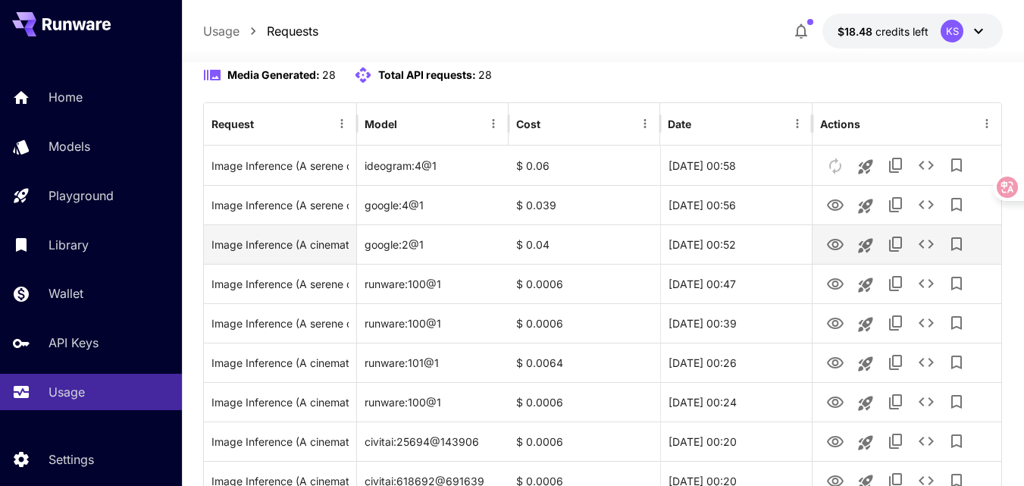
scroll to position [0, 0]
